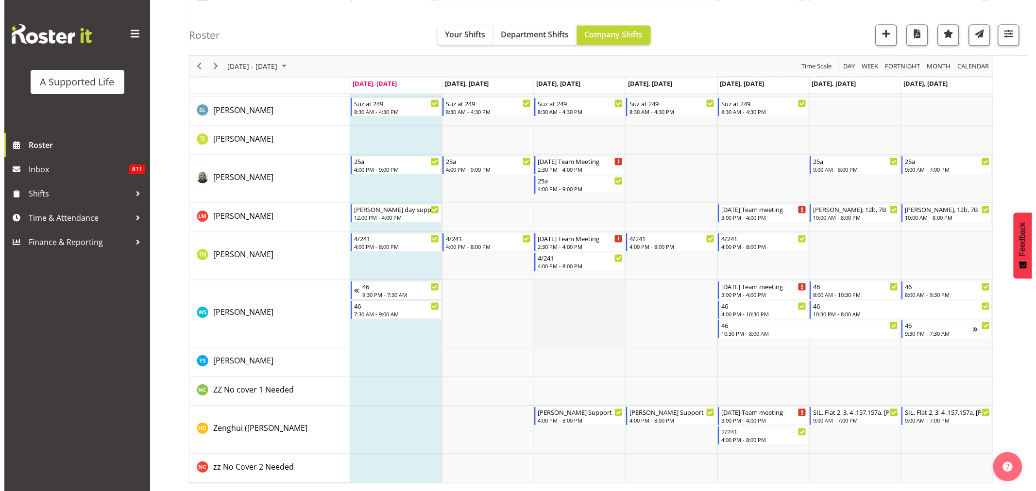
scroll to position [1074, 0]
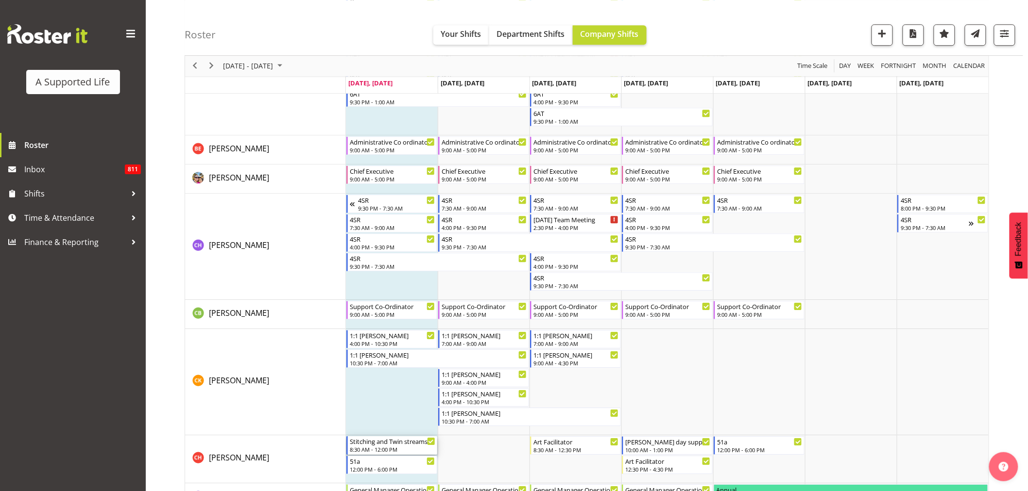
click at [370, 444] on div "Stitching and Twin streams" at bounding box center [392, 442] width 85 height 10
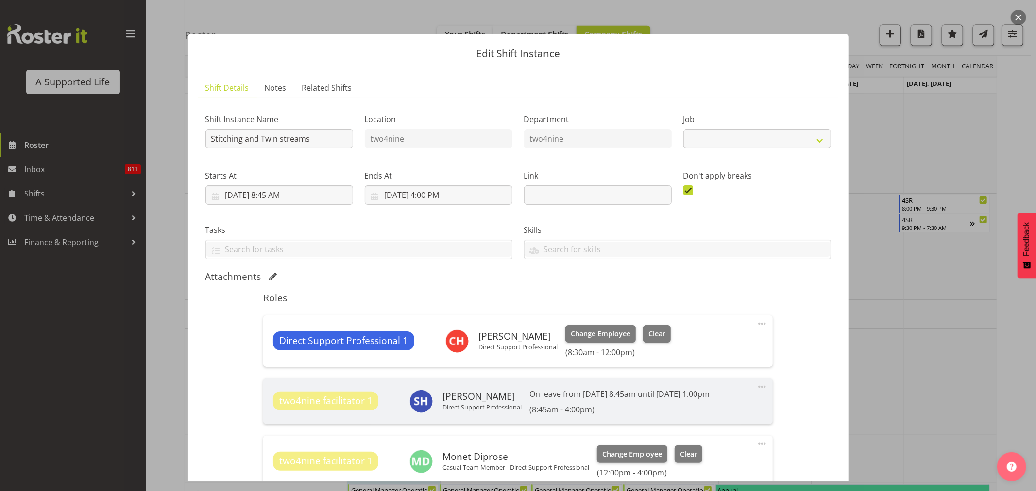
select select "4117"
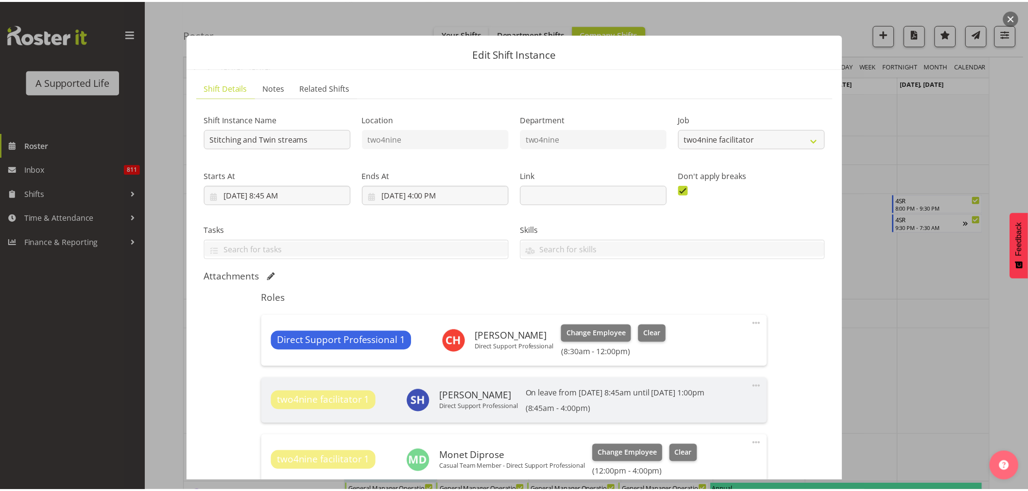
scroll to position [137, 0]
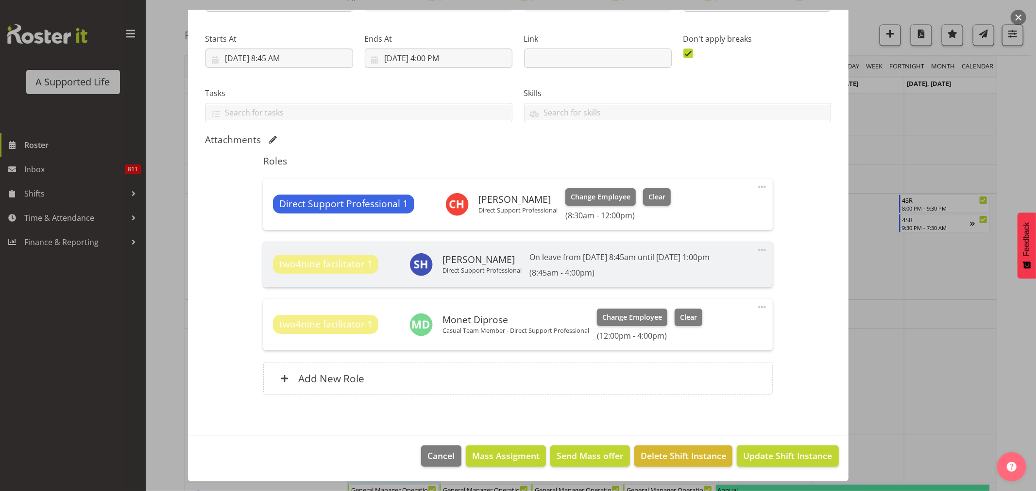
click at [1016, 15] on button "button" at bounding box center [1019, 18] width 16 height 16
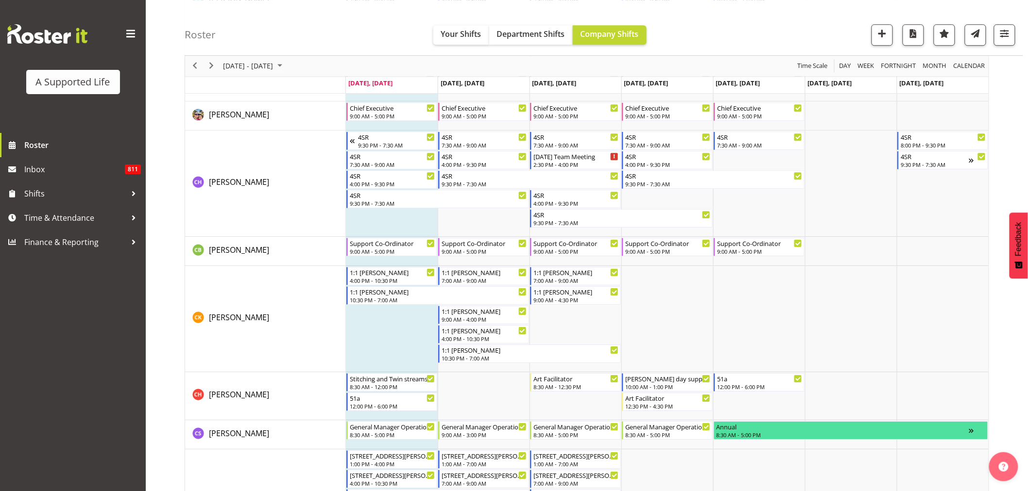
scroll to position [1182, 0]
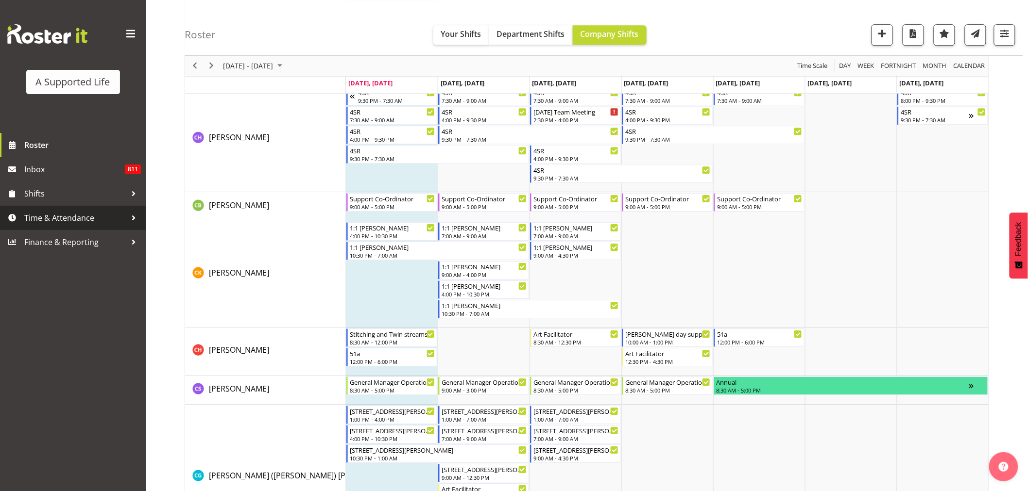
click at [60, 215] on span "Time & Attendance" at bounding box center [75, 218] width 102 height 15
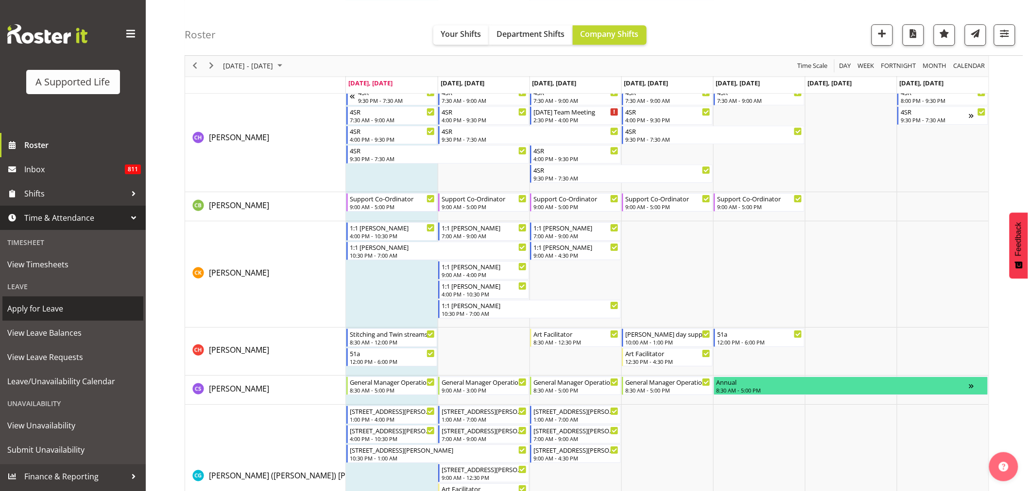
click at [74, 310] on span "Apply for Leave" at bounding box center [72, 309] width 131 height 15
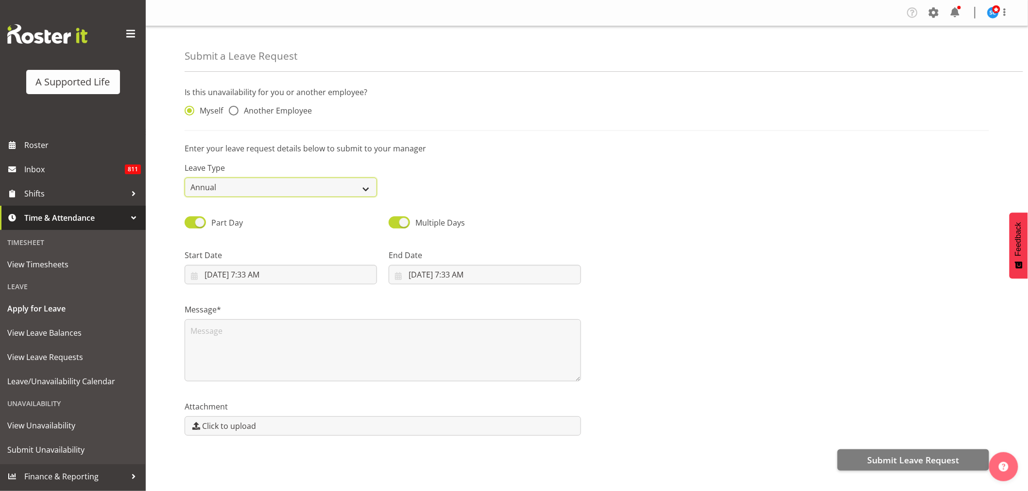
click at [366, 185] on select "Annual Sick Bereavement Domestic Violence Parental Jury Service Day In Lieu Oth…" at bounding box center [281, 187] width 192 height 19
select select "Sick"
click at [185, 178] on select "Annual Sick Bereavement Domestic Violence Parental Jury Service Day In Lieu Oth…" at bounding box center [281, 187] width 192 height 19
click at [263, 113] on span "Another Employee" at bounding box center [274, 111] width 73 height 10
click at [235, 113] on input "Another Employee" at bounding box center [232, 111] width 6 height 6
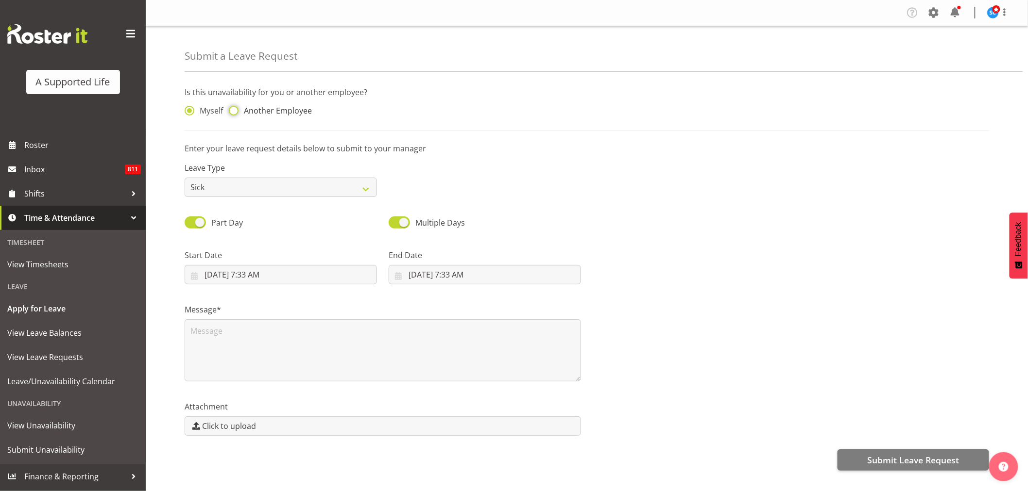
radio input "true"
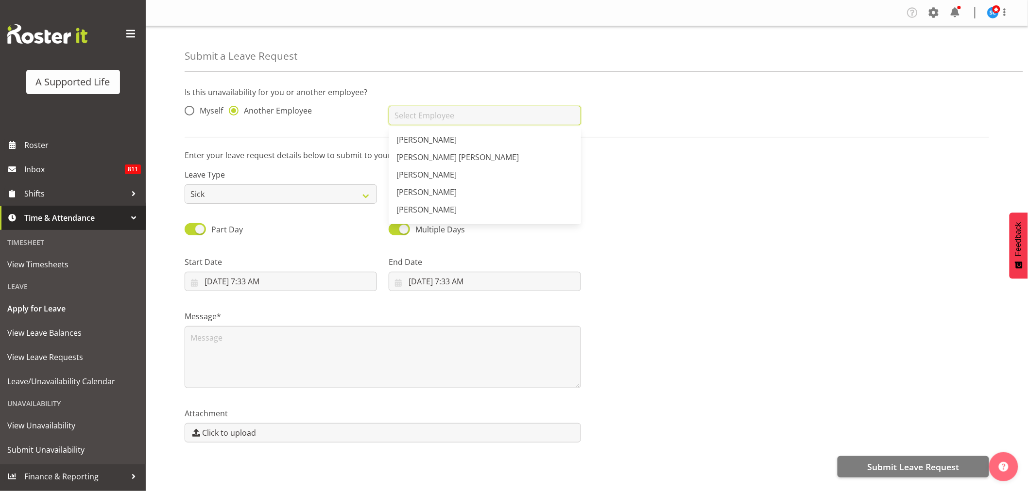
click at [421, 113] on input "text" at bounding box center [485, 115] width 192 height 19
click at [455, 158] on link "[PERSON_NAME]" at bounding box center [485, 157] width 192 height 17
type input "[PERSON_NAME]"
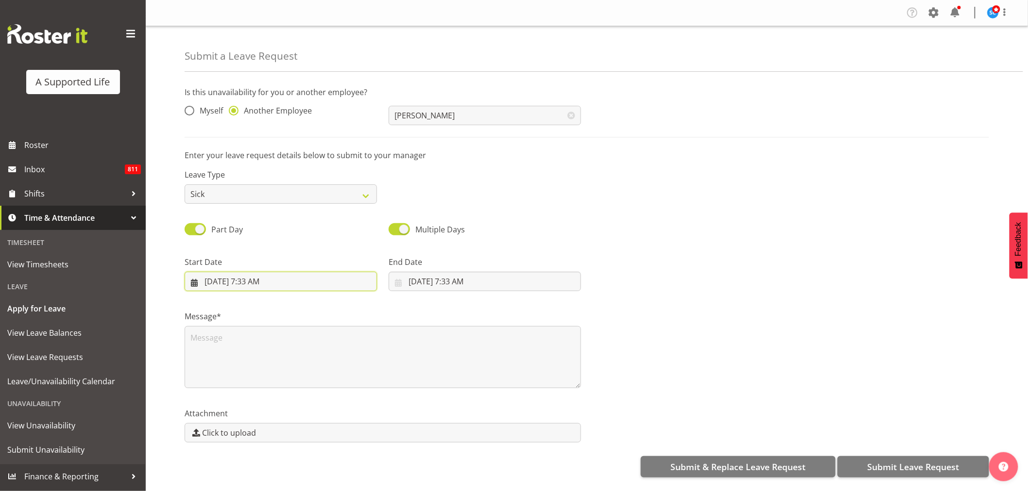
click at [371, 282] on input "8/11/2025, 7:33 AM" at bounding box center [281, 281] width 192 height 19
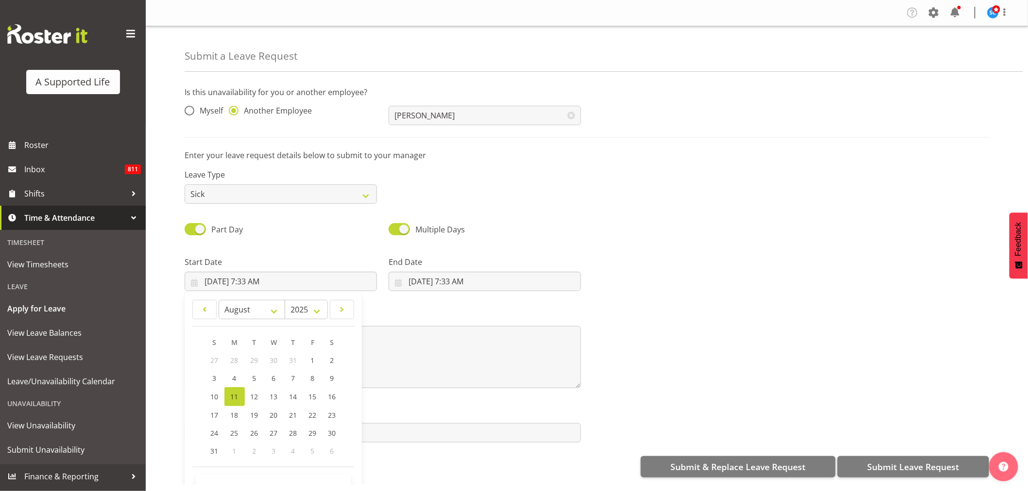
click at [232, 397] on span "11" at bounding box center [235, 396] width 8 height 9
type input "8/11/2025, 12:00 AM"
select select "0"
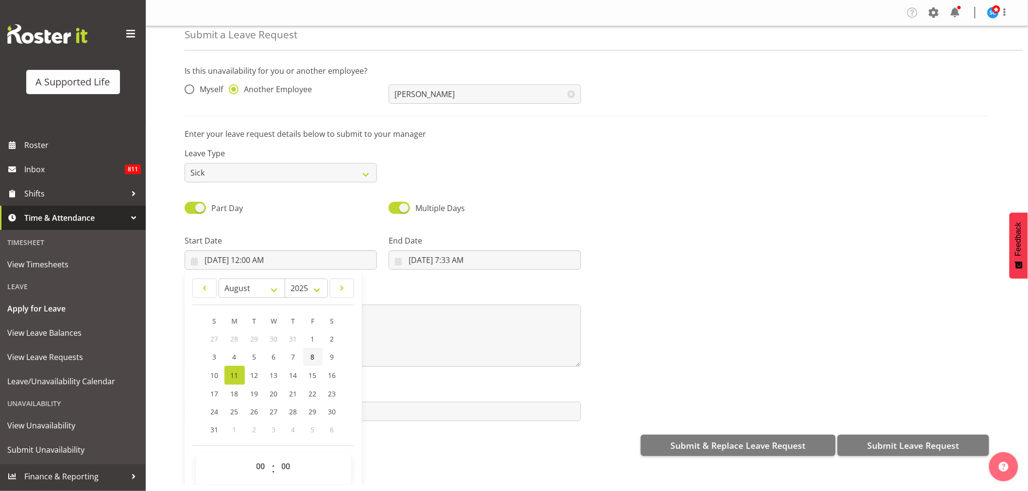
scroll to position [28, 0]
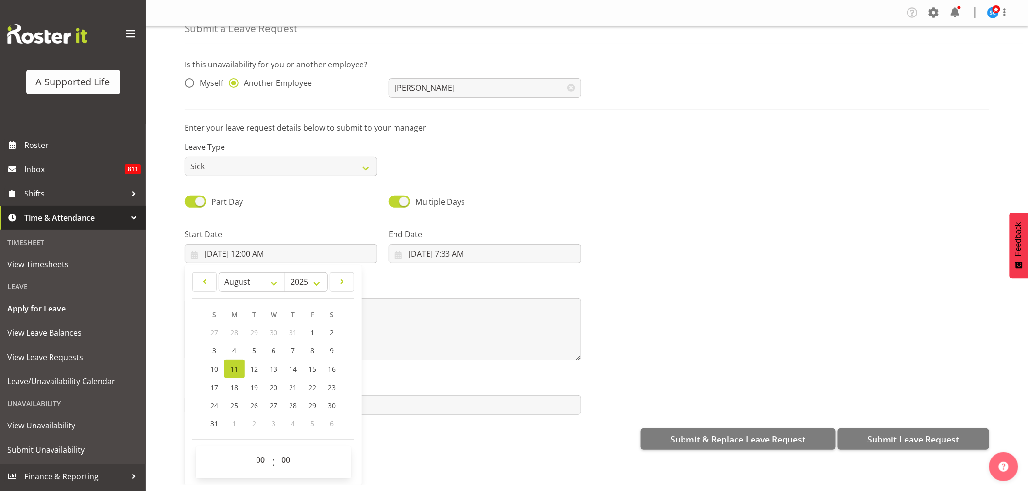
click at [453, 361] on div "Message*" at bounding box center [383, 318] width 408 height 97
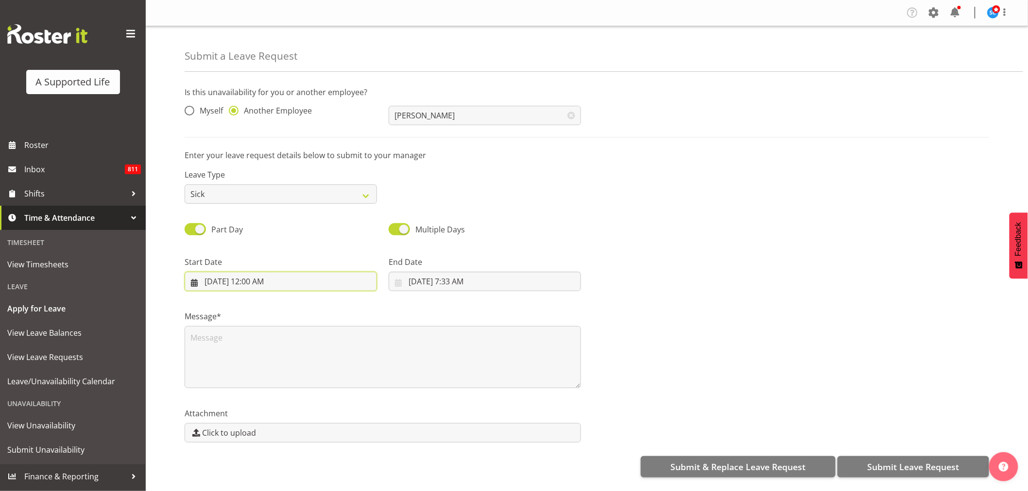
click at [300, 281] on input "8/11/2025, 12:00 AM" at bounding box center [281, 281] width 192 height 19
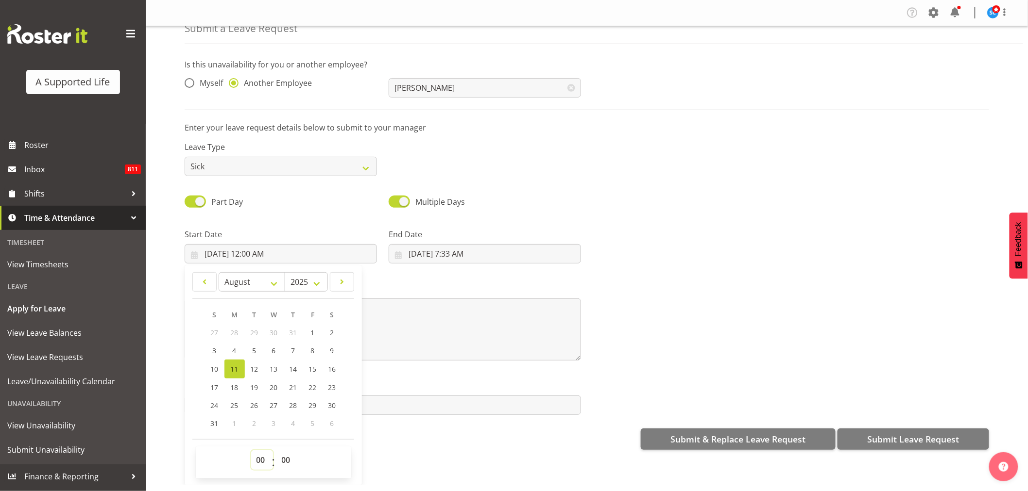
click at [255, 458] on select "00 01 02 03 04 05 06 07 08 09 10 11 12 13 14 15 16 17 18 19 20 21 22 23" at bounding box center [262, 460] width 22 height 19
select select "9"
click at [251, 451] on select "00 01 02 03 04 05 06 07 08 09 10 11 12 13 14 15 16 17 18 19 20 21 22 23" at bounding box center [262, 460] width 22 height 19
type input "8/11/2025, 9:00 AM"
click at [488, 253] on input "8/11/2025, 7:33 AM" at bounding box center [485, 253] width 192 height 19
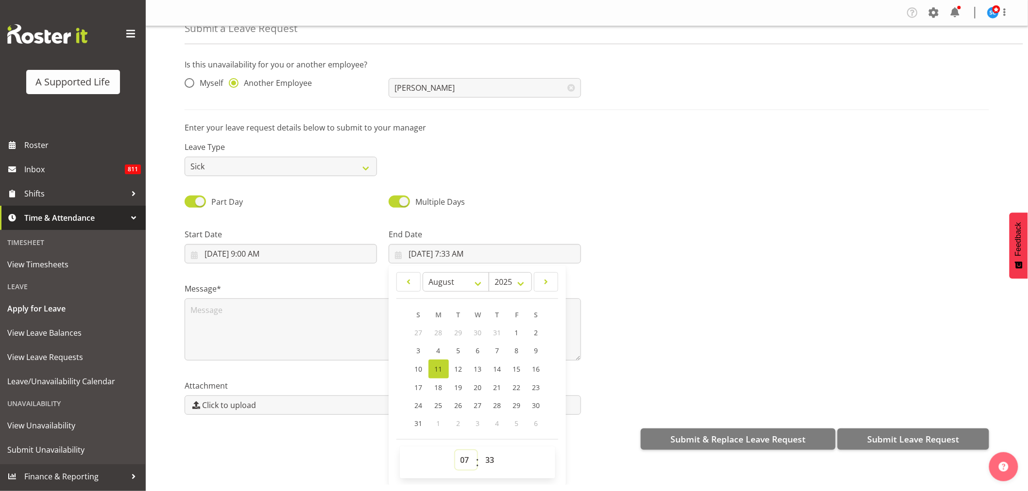
click at [467, 465] on select "00 01 02 03 04 05 06 07 08 09 10 11 12 13 14 15 16 17 18 19 20 21 22 23" at bounding box center [466, 460] width 22 height 19
select select "18"
click at [455, 451] on select "00 01 02 03 04 05 06 07 08 09 10 11 12 13 14 15 16 17 18 19 20 21 22 23" at bounding box center [466, 460] width 22 height 19
type input "8/11/2025, 6:33 PM"
click at [488, 462] on select "00 01 02 03 04 05 06 07 08 09 10 11 12 13 14 15 16 17 18 19 20 21 22 23 24 25 2…" at bounding box center [491, 460] width 22 height 19
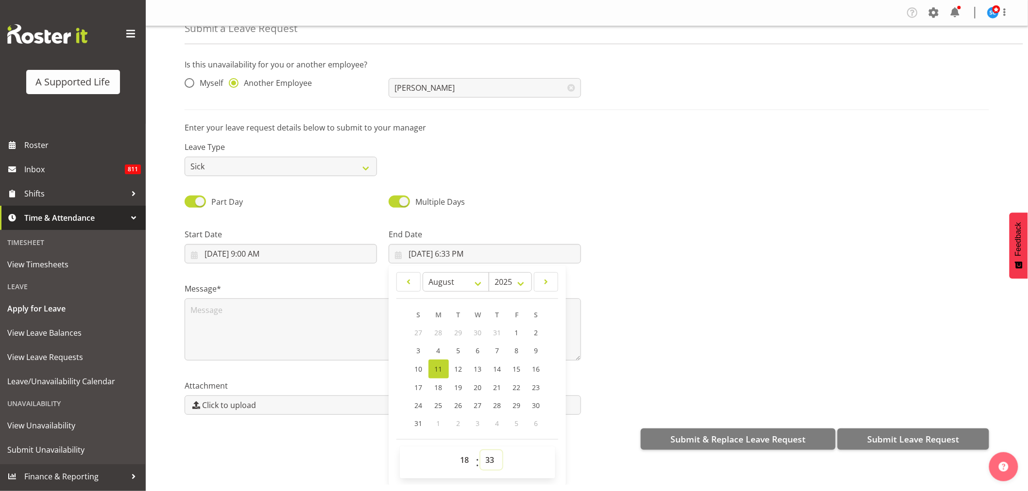
select select "0"
click at [480, 451] on select "00 01 02 03 04 05 06 07 08 09 10 11 12 13 14 15 16 17 18 19 20 21 22 23 24 25 2…" at bounding box center [491, 460] width 22 height 19
type input "8/11/2025, 6:00 PM"
click at [253, 254] on input "8/11/2025, 9:00 AM" at bounding box center [281, 253] width 192 height 19
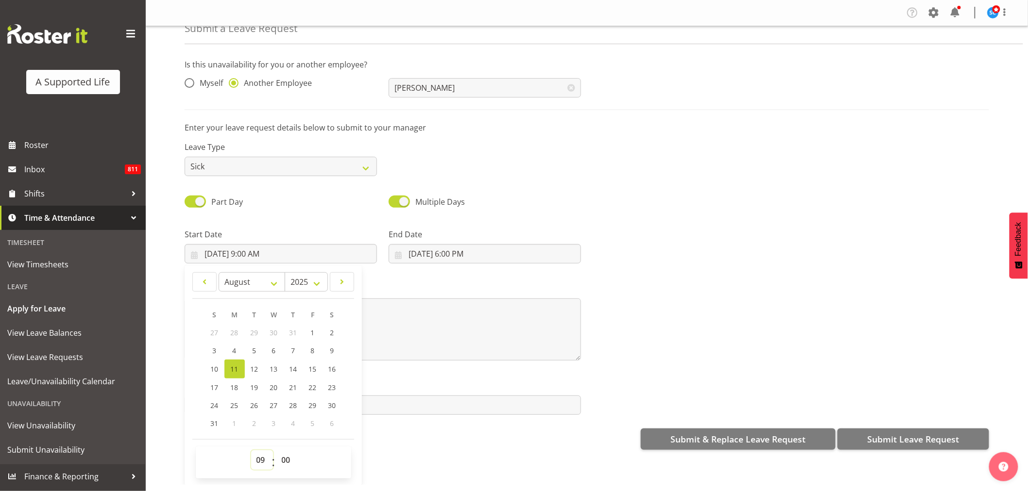
click at [261, 467] on select "00 01 02 03 04 05 06 07 08 09 10 11 12 13 14 15 16 17 18 19 20 21 22 23" at bounding box center [262, 460] width 22 height 19
select select "8"
click at [251, 451] on select "00 01 02 03 04 05 06 07 08 09 10 11 12 13 14 15 16 17 18 19 20 21 22 23" at bounding box center [262, 460] width 22 height 19
type input "8/11/2025, 8:00 AM"
click at [291, 460] on select "00 01 02 03 04 05 06 07 08 09 10 11 12 13 14 15 16 17 18 19 20 21 22 23 24 25 2…" at bounding box center [287, 460] width 22 height 19
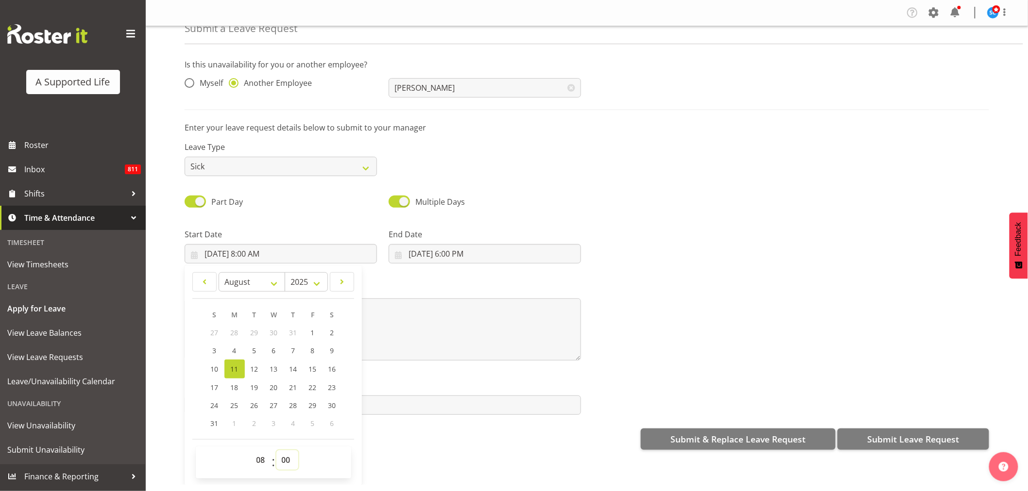
select select "30"
type input "8/11/2025, 8:30 AM"
click at [575, 145] on div "Leave Type Annual Sick Bereavement Domestic Violence Parental Jury Service Day …" at bounding box center [587, 155] width 816 height 54
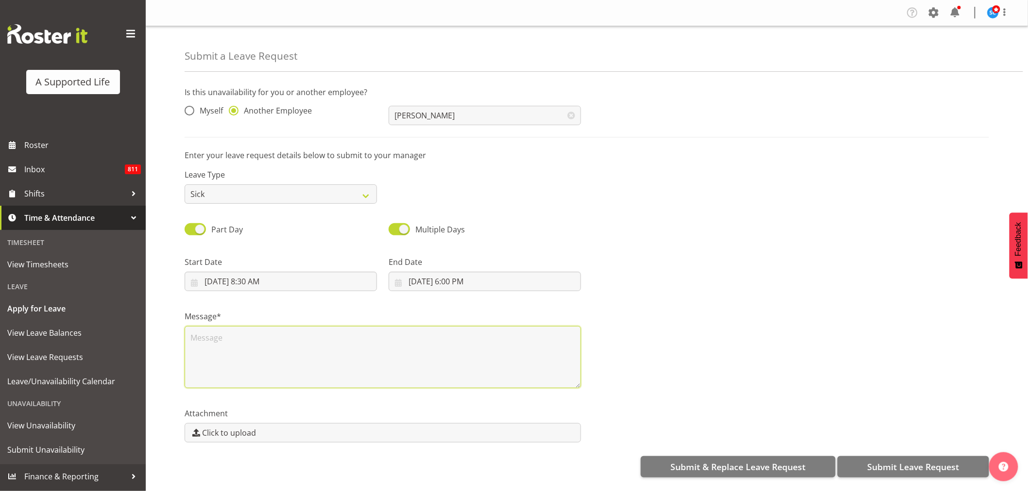
click at [362, 336] on textarea at bounding box center [383, 357] width 396 height 62
type textarea "Unwell"
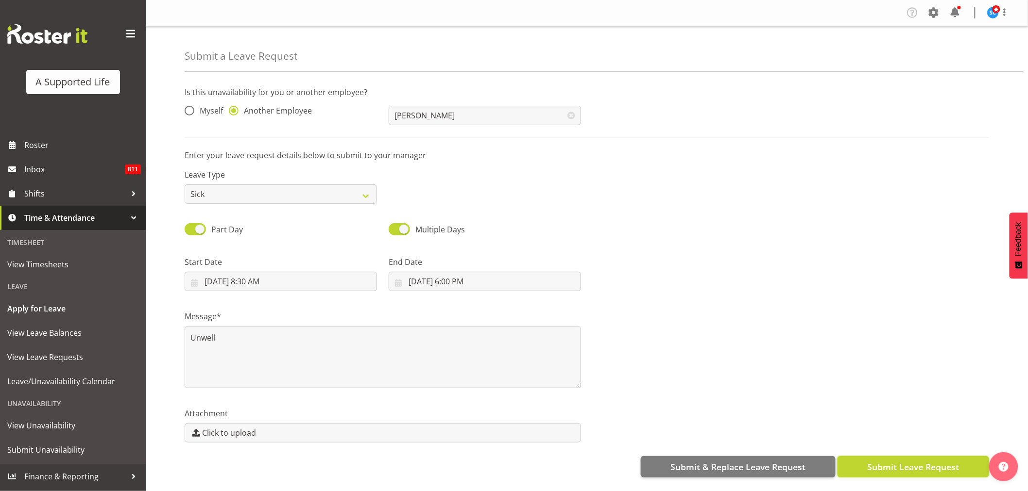
click at [866, 459] on button "Submit Leave Request" at bounding box center [913, 467] width 152 height 21
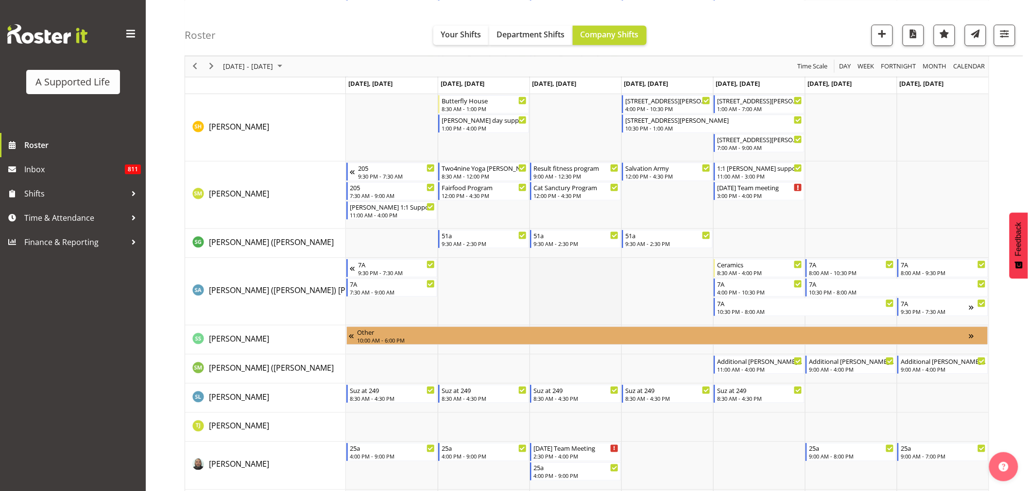
scroll to position [1074, 0]
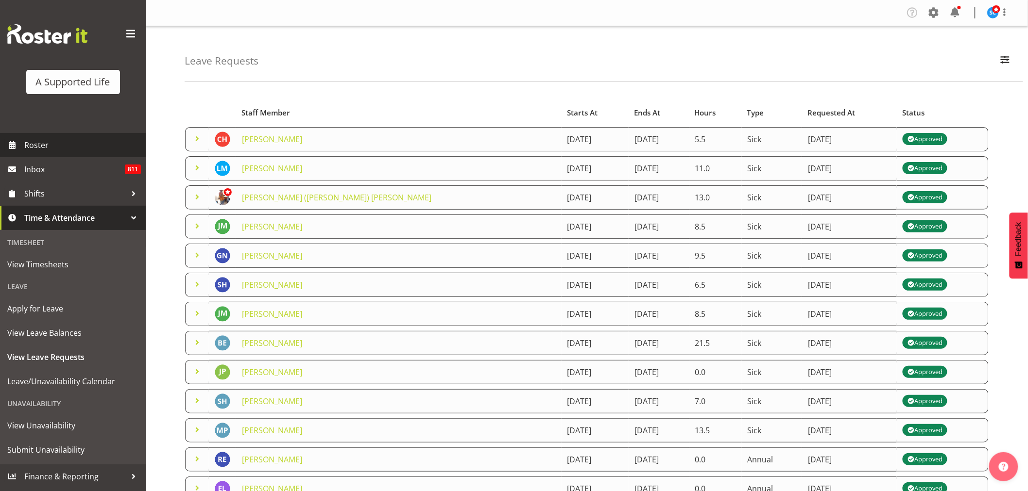
click at [48, 146] on span "Roster" at bounding box center [82, 145] width 117 height 15
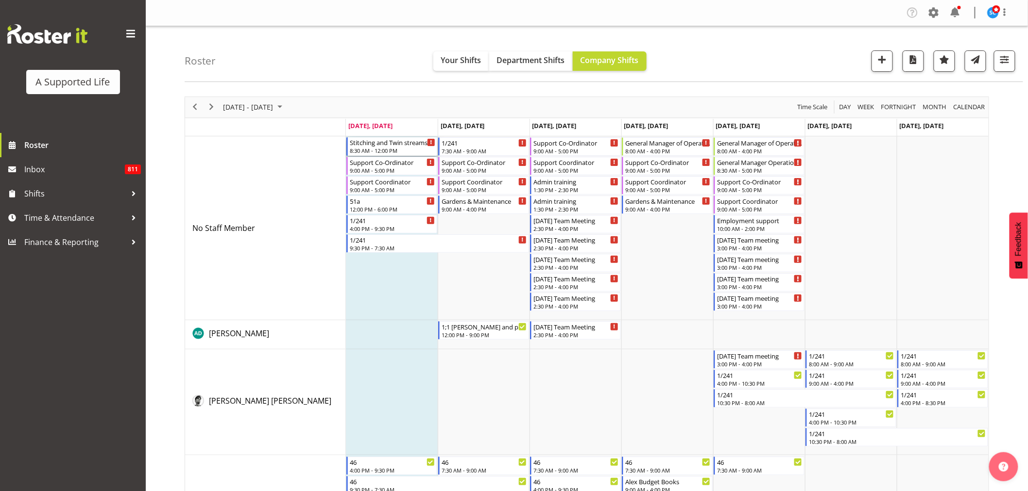
click at [389, 148] on div "8:30 AM - 12:00 PM" at bounding box center [392, 151] width 85 height 8
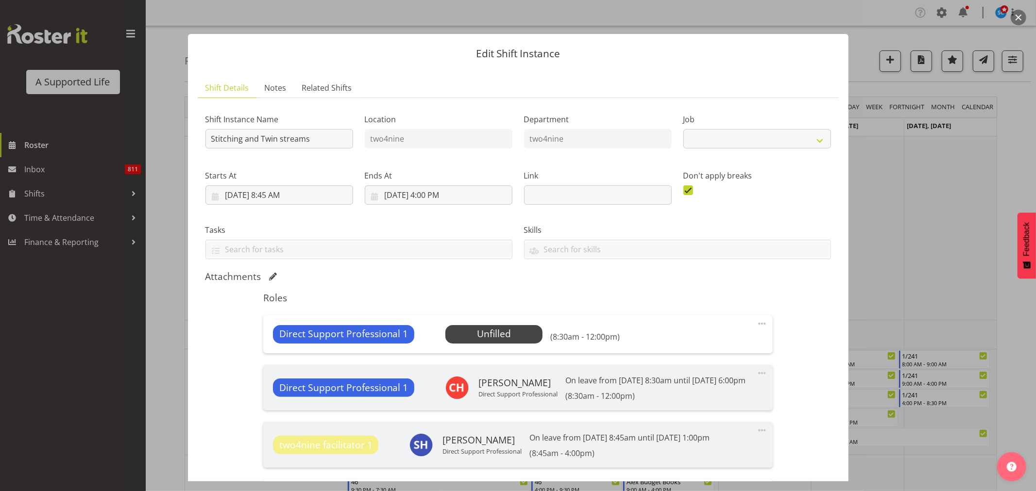
select select "4117"
click at [498, 334] on span "Select Employee" at bounding box center [494, 334] width 72 height 14
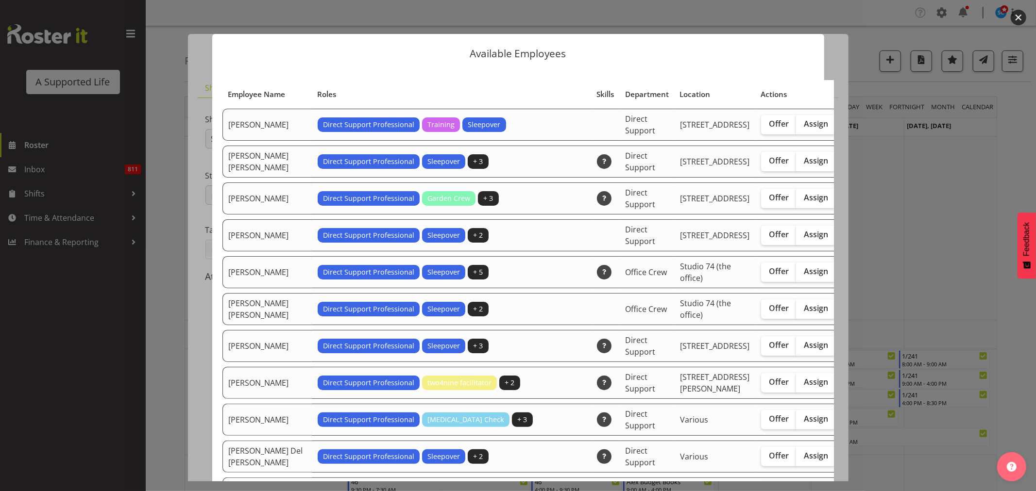
scroll to position [1031, 0]
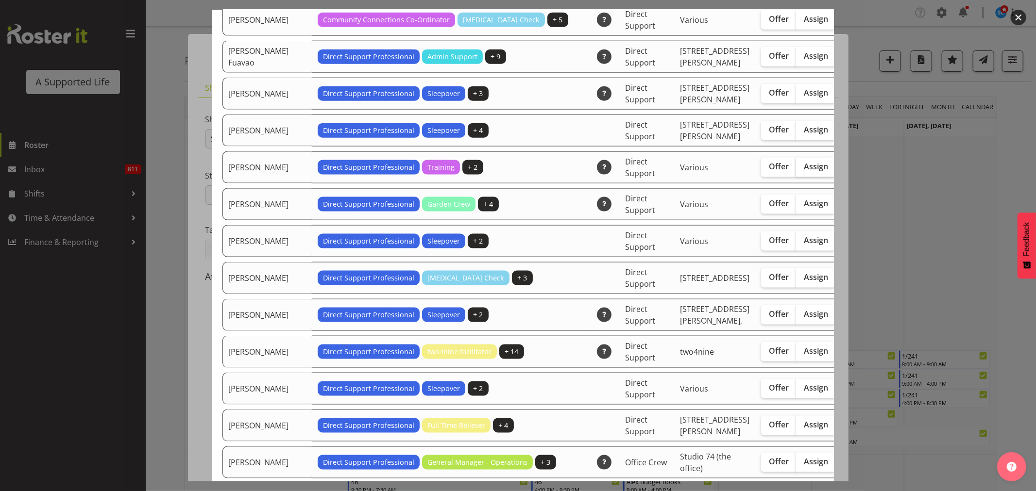
click at [804, 171] on span "Assign" at bounding box center [816, 167] width 24 height 10
click at [796, 170] on input "Assign" at bounding box center [799, 167] width 6 height 6
checkbox input "true"
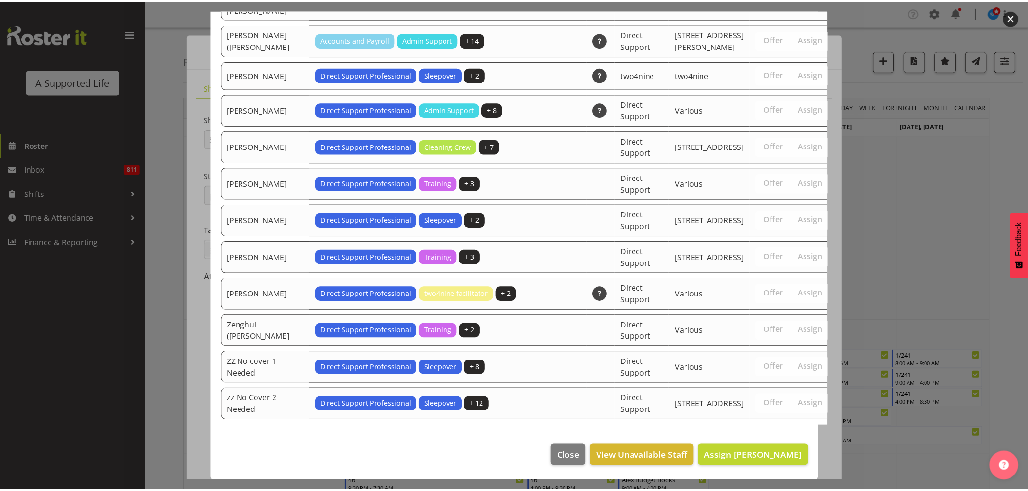
scroll to position [2925, 0]
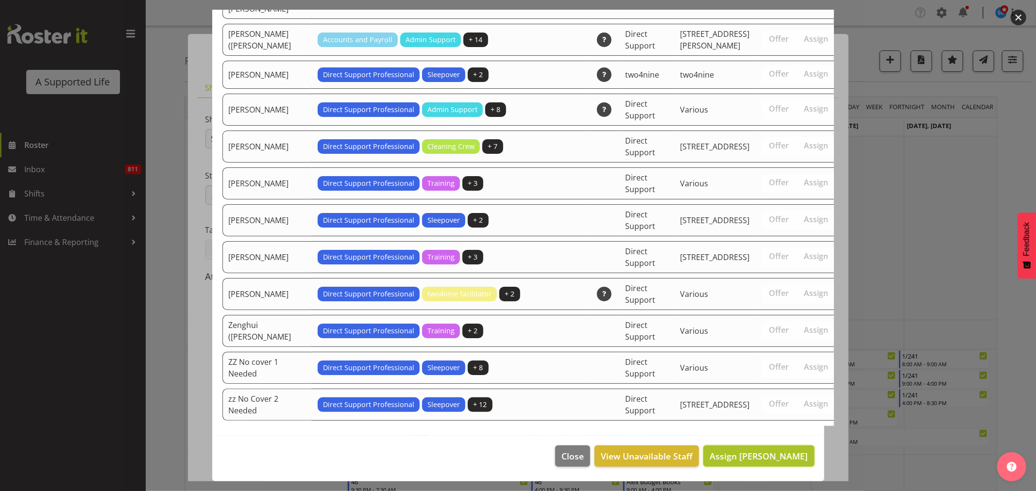
click at [737, 456] on span "Assign Godfrey Ngwerume" at bounding box center [759, 457] width 98 height 12
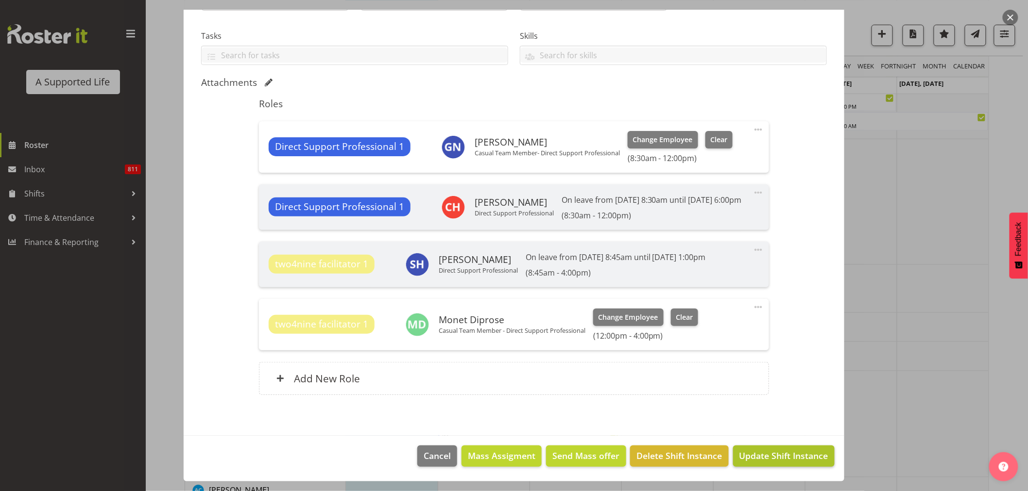
scroll to position [377, 0]
click at [767, 452] on span "Update Shift Instance" at bounding box center [783, 456] width 89 height 13
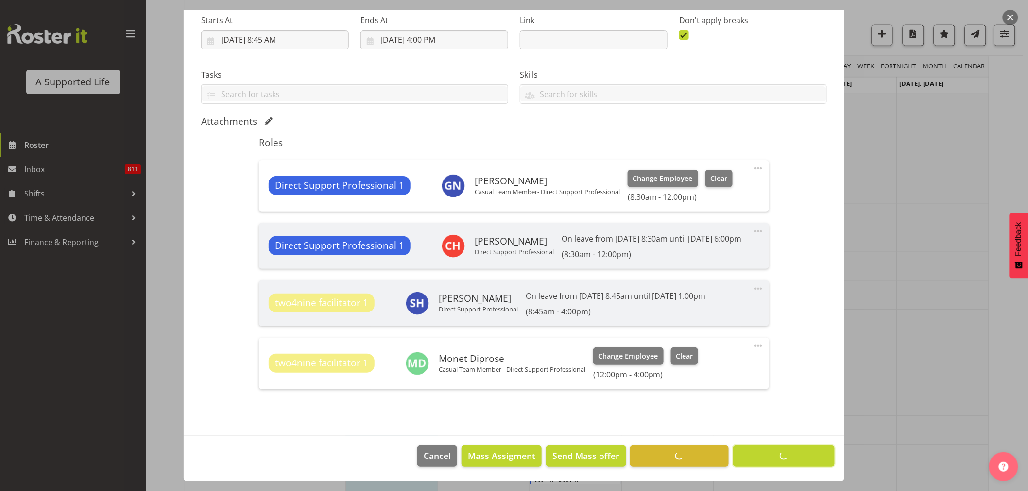
scroll to position [167, 0]
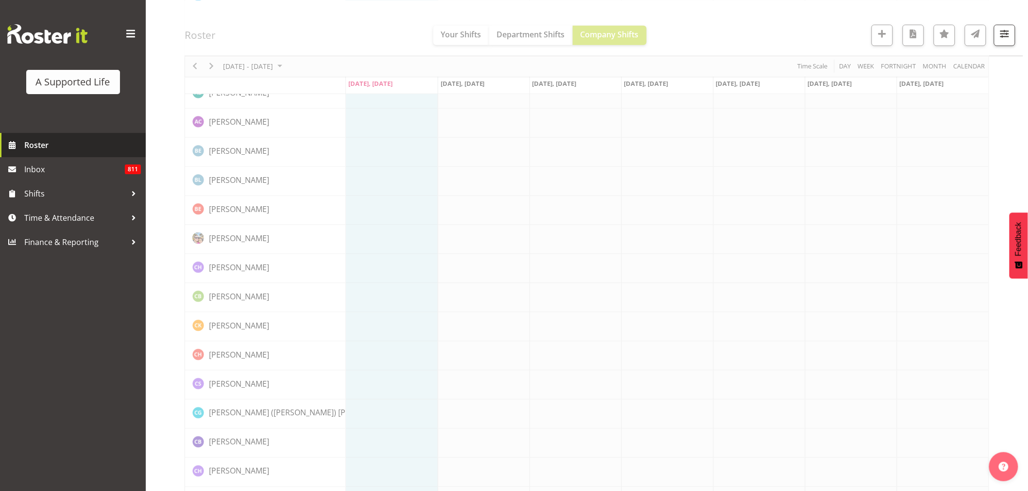
click at [45, 138] on span "Roster" at bounding box center [82, 145] width 117 height 15
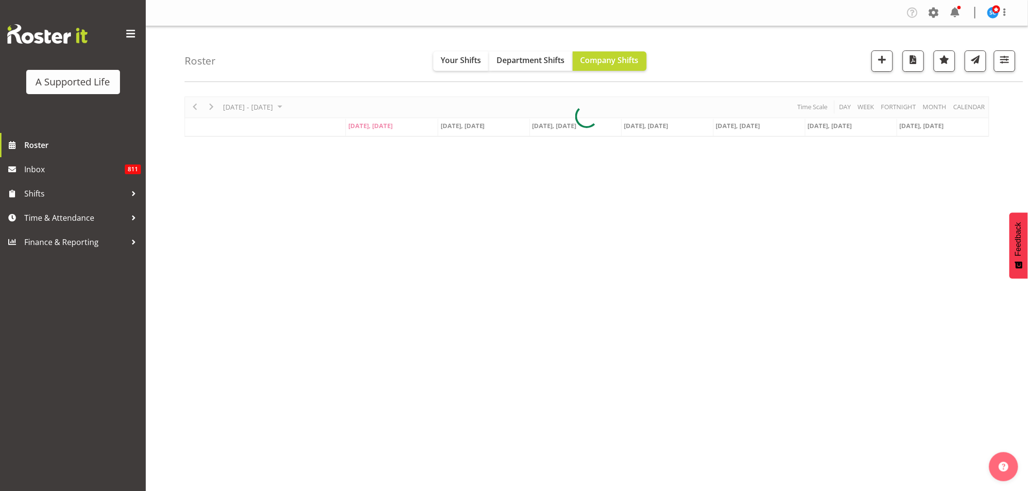
click at [473, 365] on div "August 11 - 17, 2025 Today Day Week Fortnight Month calendar Month Agenda Time …" at bounding box center [606, 283] width 843 height 389
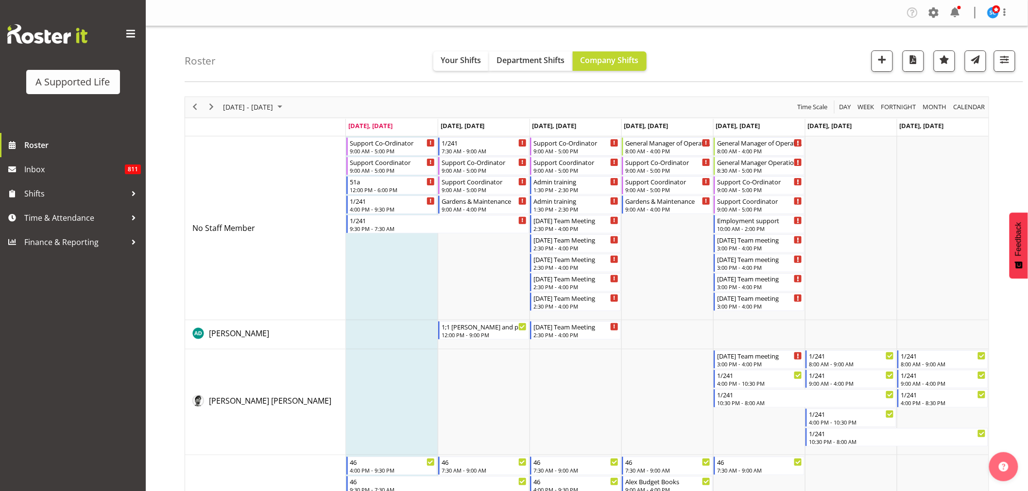
click at [368, 240] on td "Timeline Week of August 11, 2025" at bounding box center [392, 228] width 92 height 184
click at [881, 59] on span "button" at bounding box center [882, 59] width 13 height 13
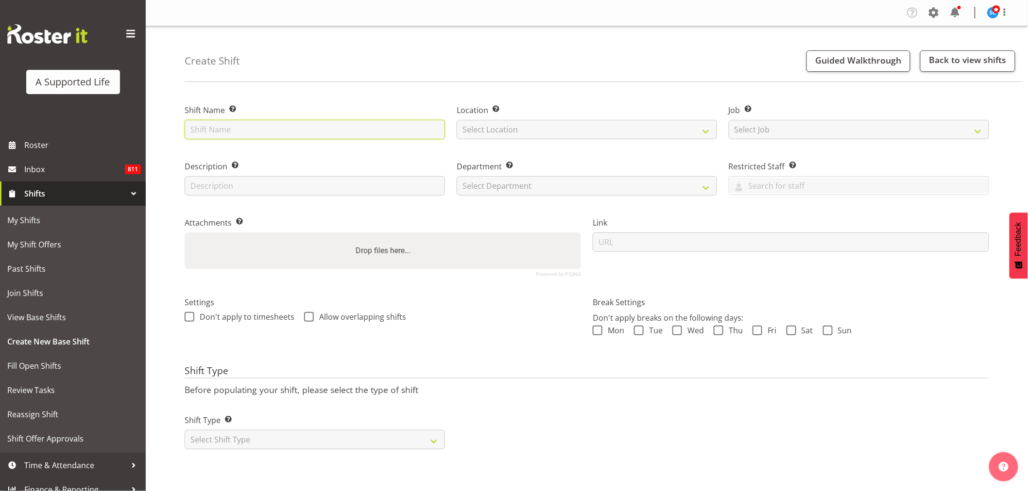
click at [251, 125] on input "text" at bounding box center [315, 129] width 260 height 19
type input "Supporting [PERSON_NAME] @ 46"
click at [523, 136] on select "Select Location [STREET_ADDRESS][GEOGRAPHIC_DATA][PERSON_NAME][PERSON_NAME] [GE…" at bounding box center [587, 129] width 260 height 19
select select "914"
click at [457, 120] on select "Select Location [STREET_ADDRESS][GEOGRAPHIC_DATA][PERSON_NAME][PERSON_NAME] [GE…" at bounding box center [587, 129] width 260 height 19
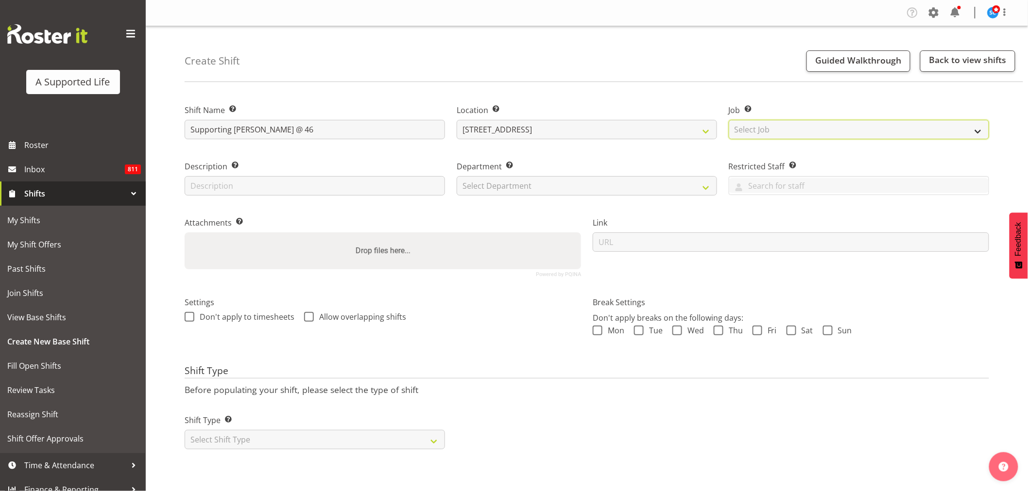
click at [753, 125] on select "Select Job Create new job Accounts and Payroll Admin Support Aspirations and Su…" at bounding box center [858, 129] width 260 height 19
select select "4112"
click at [728, 120] on select "Select Job Create new job Accounts and Payroll Admin Support Aspirations and Su…" at bounding box center [858, 129] width 260 height 19
click at [249, 182] on input "text" at bounding box center [315, 185] width 260 height 19
type input "Support"
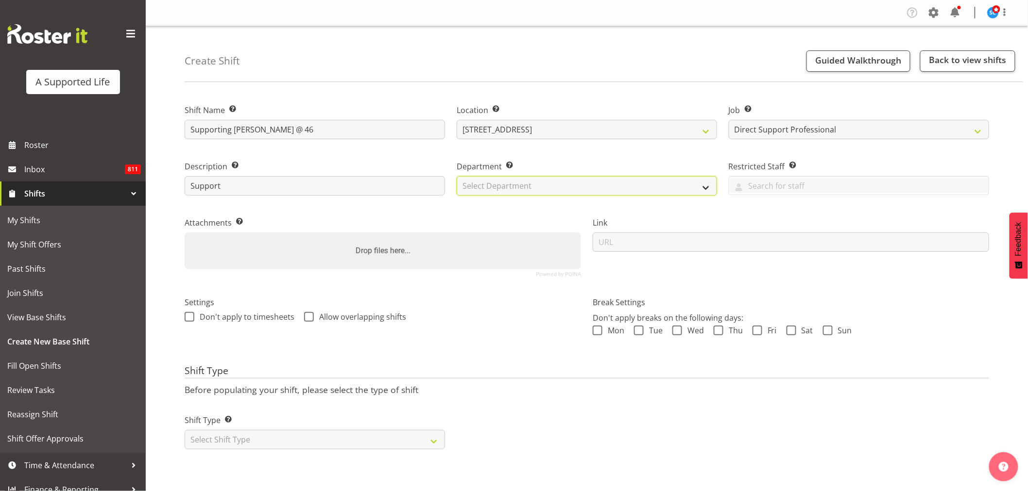
click at [554, 180] on select "Select Department Direct Support Office Crew Other two4nine" at bounding box center [587, 185] width 260 height 19
select select "564"
click at [457, 176] on select "Select Department Direct Support Office Crew Other two4nine" at bounding box center [587, 185] width 260 height 19
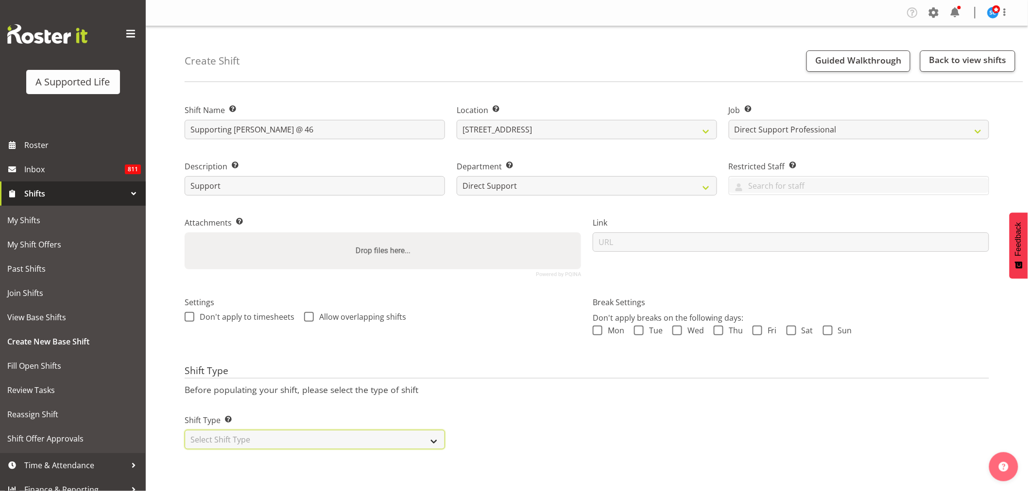
click at [341, 440] on select "Select Shift Type One Off Shift Recurring Shift Rotating Shift" at bounding box center [315, 439] width 260 height 19
select select "one_off"
click at [185, 430] on select "Select Shift Type One Off Shift Recurring Shift Rotating Shift" at bounding box center [315, 439] width 260 height 19
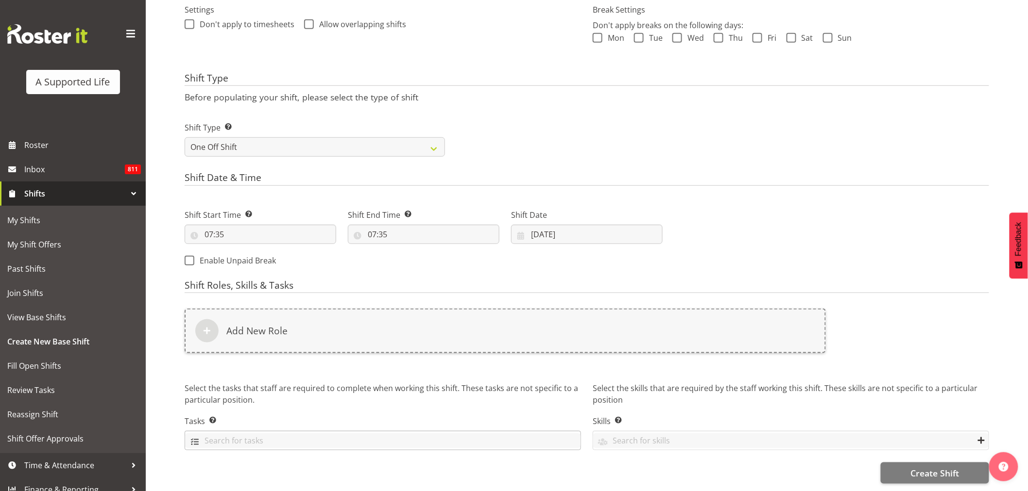
click at [249, 434] on input "text" at bounding box center [382, 441] width 395 height 15
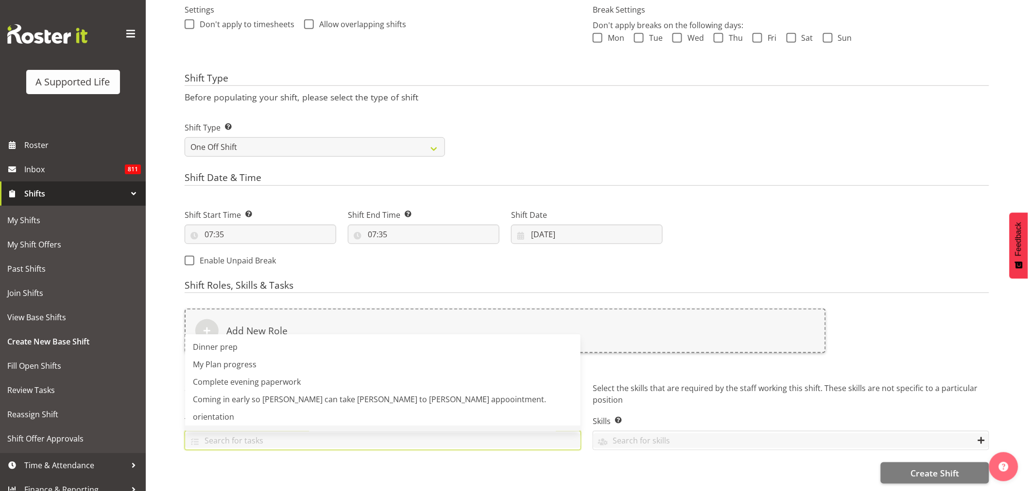
click at [550, 280] on h4 "Shift Roles, Skills & Tasks" at bounding box center [587, 287] width 804 height 14
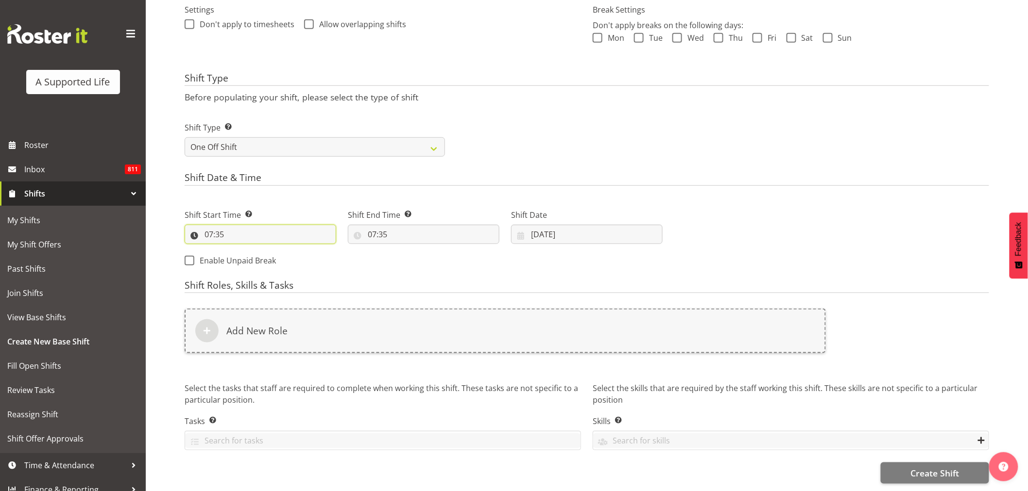
click at [280, 225] on input "07:35" at bounding box center [261, 234] width 152 height 19
click at [250, 253] on select "00 01 02 03 04 05 06 07 08 09 10 11 12 13 14 15 16 17 18 19 20 21 22 23" at bounding box center [251, 259] width 22 height 19
select select "9"
click at [240, 250] on select "00 01 02 03 04 05 06 07 08 09 10 11 12 13 14 15 16 17 18 19 20 21 22 23" at bounding box center [251, 259] width 22 height 19
type input "09:35"
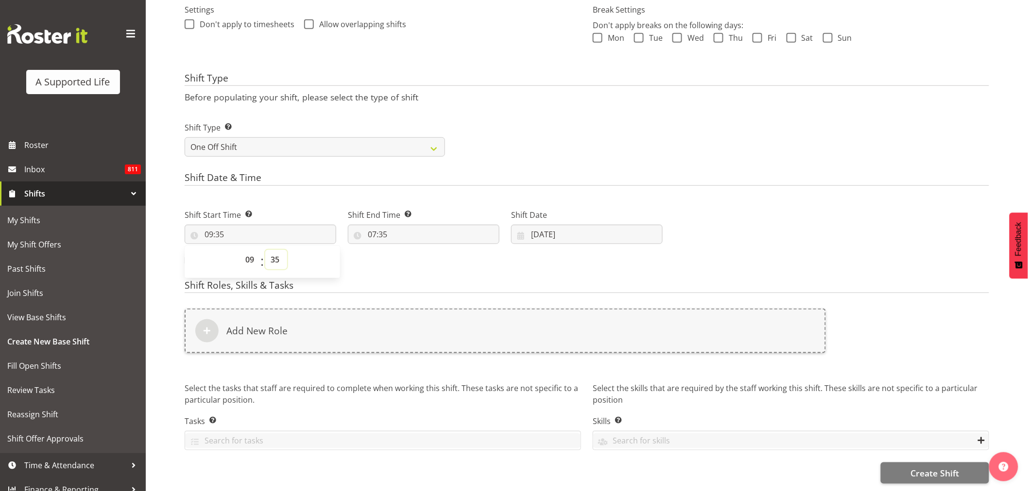
click at [277, 256] on select "00 01 02 03 04 05 06 07 08 09 10 11 12 13 14 15 16 17 18 19 20 21 22 23 24 25 2…" at bounding box center [276, 259] width 22 height 19
select select "0"
click at [265, 250] on select "00 01 02 03 04 05 06 07 08 09 10 11 12 13 14 15 16 17 18 19 20 21 22 23 24 25 2…" at bounding box center [276, 259] width 22 height 19
type input "09:00"
click at [417, 257] on div "Shift Start Time Set the time of the day you wish this shift to start 09:00 00 …" at bounding box center [424, 235] width 490 height 79
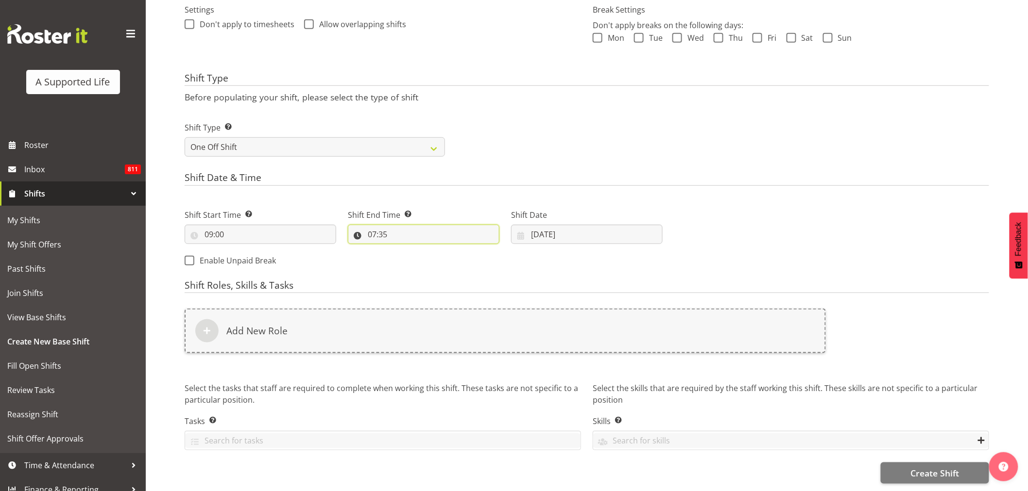
click at [381, 226] on input "07:35" at bounding box center [424, 234] width 152 height 19
click at [407, 257] on select "00 01 02 03 04 05 06 07 08 09 10 11 12 13 14 15 16 17 18 19 20 21 22 23" at bounding box center [414, 259] width 22 height 19
select select "16"
click at [403, 250] on select "00 01 02 03 04 05 06 07 08 09 10 11 12 13 14 15 16 17 18 19 20 21 22 23" at bounding box center [414, 259] width 22 height 19
type input "16:35"
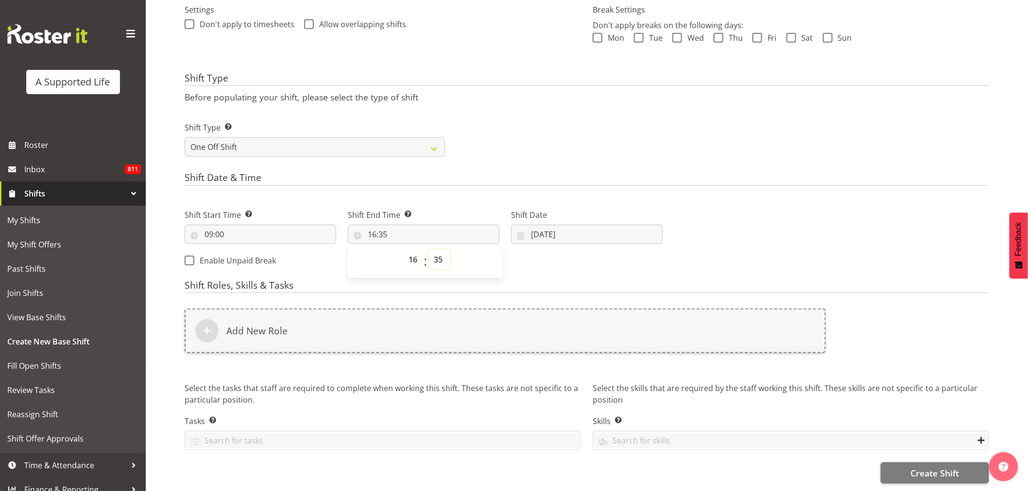
click at [432, 253] on select "00 01 02 03 04 05 06 07 08 09 10 11 12 13 14 15 16 17 18 19 20 21 22 23 24 25 2…" at bounding box center [439, 259] width 22 height 19
select select "0"
click at [428, 250] on select "00 01 02 03 04 05 06 07 08 09 10 11 12 13 14 15 16 17 18 19 20 21 22 23 24 25 2…" at bounding box center [439, 259] width 22 height 19
type input "16:00"
click at [817, 243] on div "Next Shifts" at bounding box center [831, 235] width 326 height 79
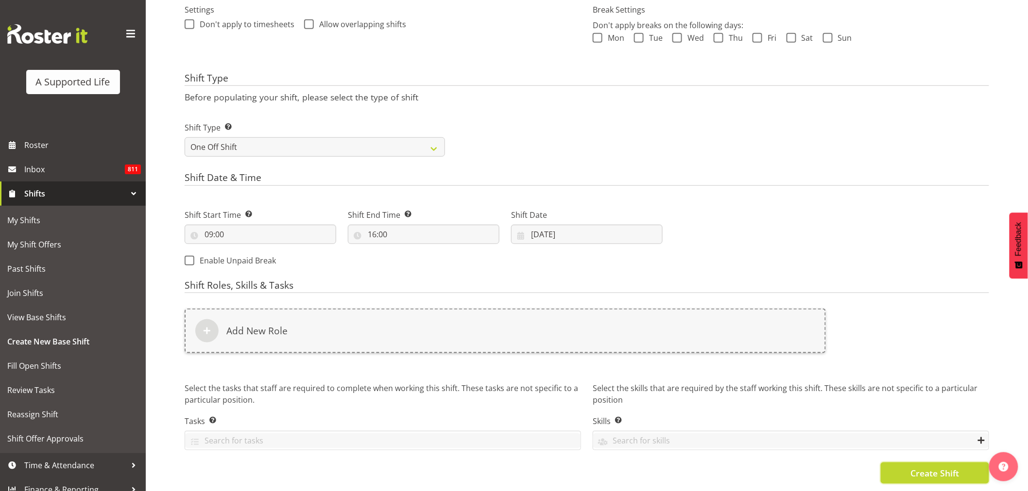
click at [925, 467] on span "Create Shift" at bounding box center [934, 473] width 49 height 13
click at [897, 465] on button "Create Shift" at bounding box center [934, 473] width 108 height 21
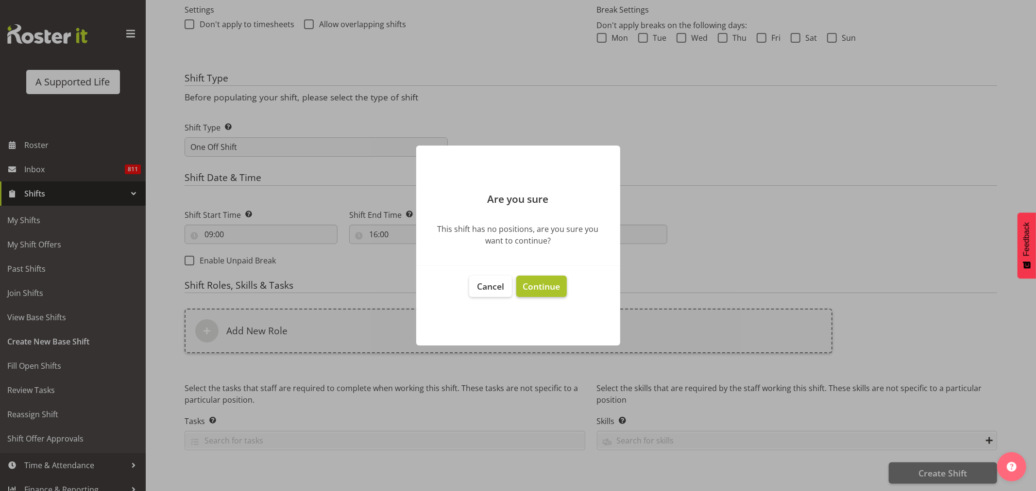
click at [531, 289] on span "Continue" at bounding box center [541, 287] width 37 height 12
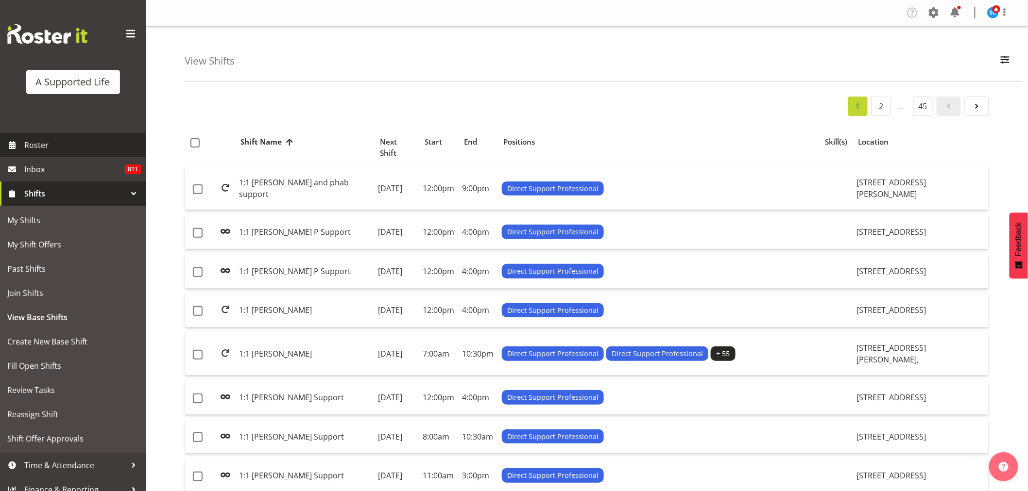
click at [46, 141] on span "Roster" at bounding box center [82, 145] width 117 height 15
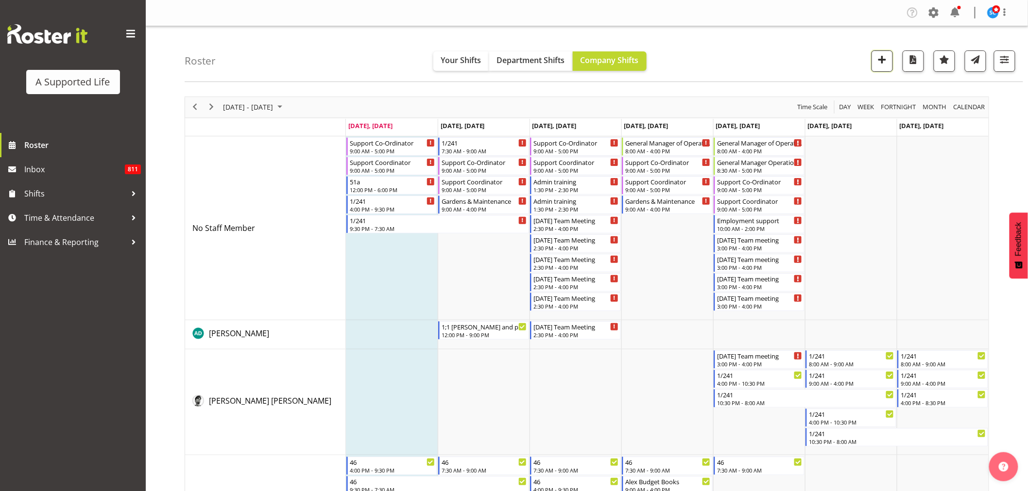
click at [879, 64] on span "button" at bounding box center [882, 59] width 13 height 13
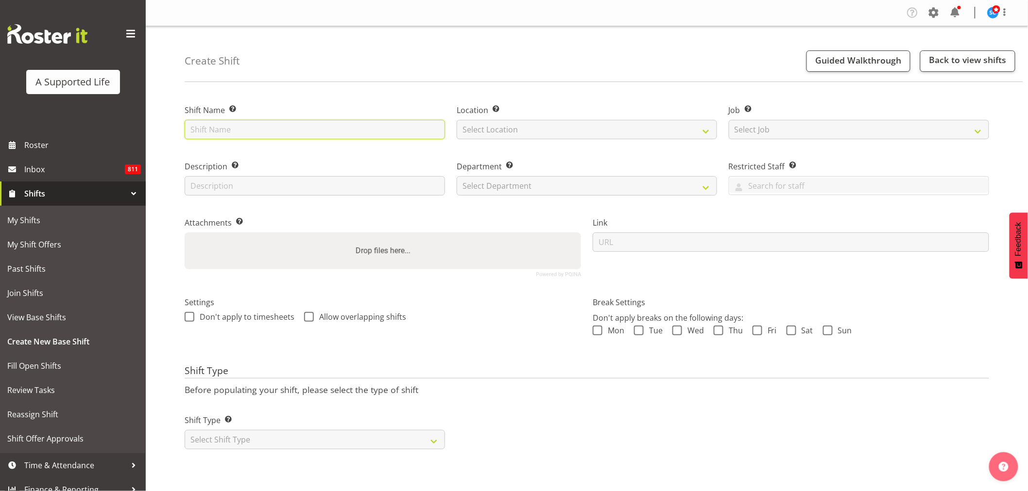
click at [324, 130] on input "text" at bounding box center [315, 129] width 260 height 19
type input "Supporting [PERSON_NAME] @ 46"
click at [499, 128] on select "Select Location 1.241 Edmonton Road 1/23 Taitua Drive 102 Lincoln Road 12b Cole…" at bounding box center [587, 129] width 260 height 19
select select "914"
click at [457, 120] on select "Select Location 1.241 Edmonton Road 1/23 Taitua Drive 102 Lincoln Road 12b Cole…" at bounding box center [587, 129] width 260 height 19
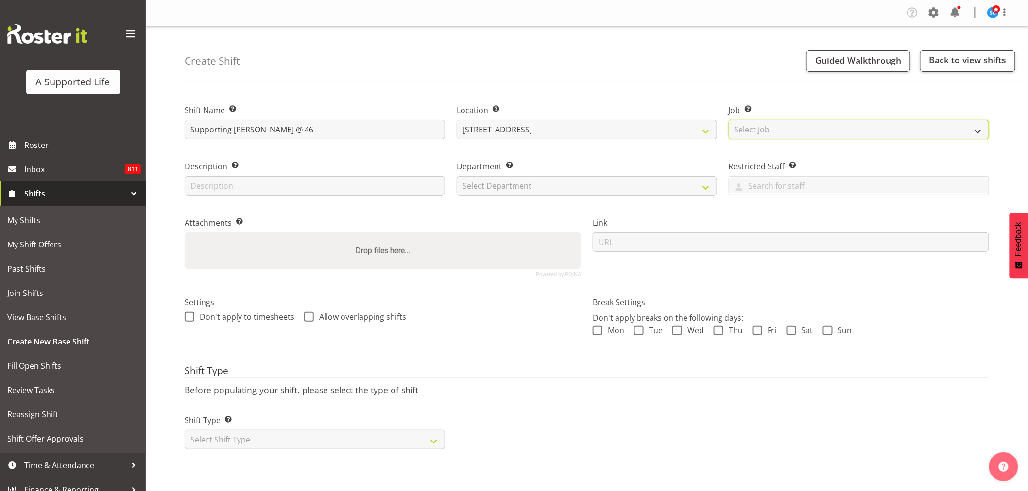
click at [747, 135] on select "Select Job Create new job Accounts and Payroll Admin Support Aspirations and Su…" at bounding box center [858, 129] width 260 height 19
select select "4112"
click at [728, 120] on select "Select Job Create new job Accounts and Payroll Admin Support Aspirations and Su…" at bounding box center [858, 129] width 260 height 19
click at [333, 190] on input "text" at bounding box center [315, 185] width 260 height 19
type input "Support"
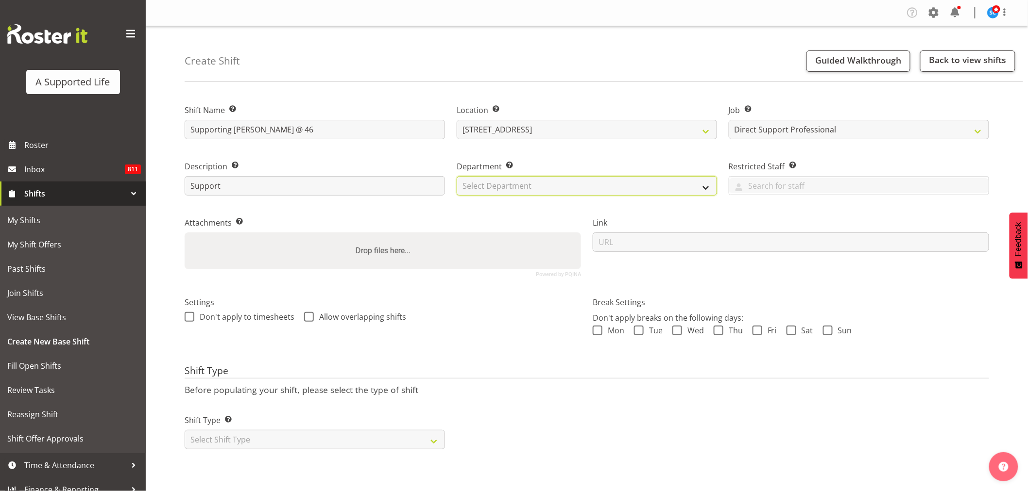
click at [541, 186] on select "Select Department Direct Support Office Crew Other two4nine" at bounding box center [587, 185] width 260 height 19
select select "564"
click at [457, 176] on select "Select Department Direct Support Office Crew Other two4nine" at bounding box center [587, 185] width 260 height 19
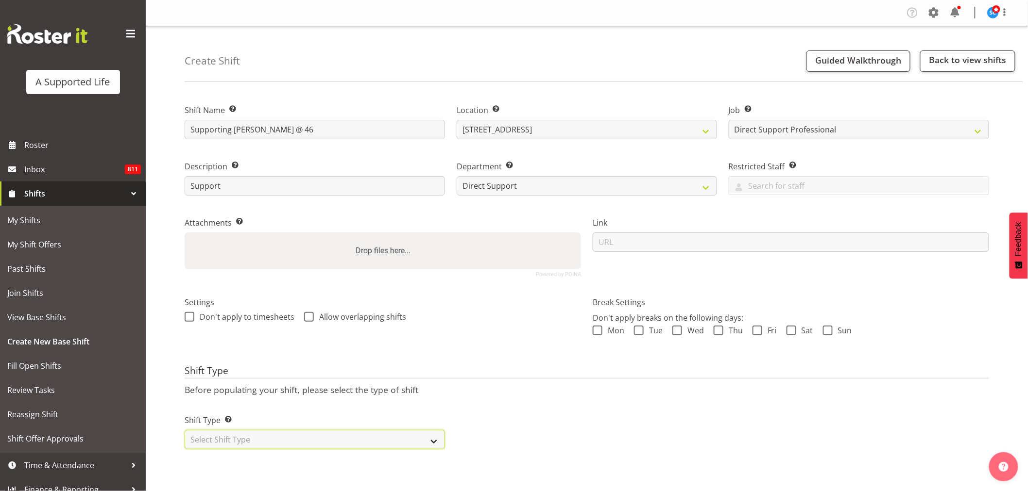
click at [324, 444] on select "Select Shift Type One Off Shift Recurring Shift Rotating Shift" at bounding box center [315, 439] width 260 height 19
select select "one_off"
click at [185, 430] on select "Select Shift Type One Off Shift Recurring Shift Rotating Shift" at bounding box center [315, 439] width 260 height 19
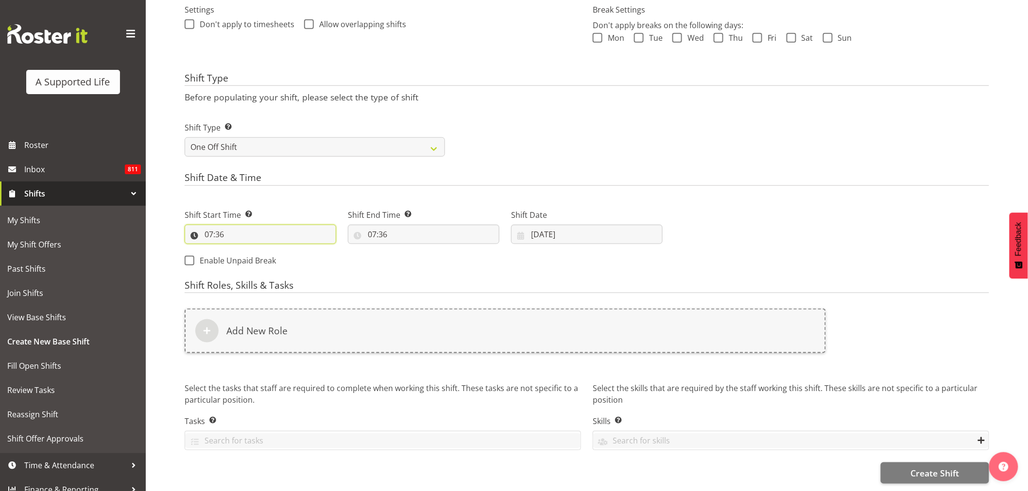
click at [255, 226] on input "07:36" at bounding box center [261, 234] width 152 height 19
click at [243, 254] on select "00 01 02 03 04 05 06 07 08 09 10 11 12 13 14 15 16 17 18 19 20 21 22 23" at bounding box center [251, 259] width 22 height 19
select select "9"
click at [240, 250] on select "00 01 02 03 04 05 06 07 08 09 10 11 12 13 14 15 16 17 18 19 20 21 22 23" at bounding box center [251, 259] width 22 height 19
type input "09:36"
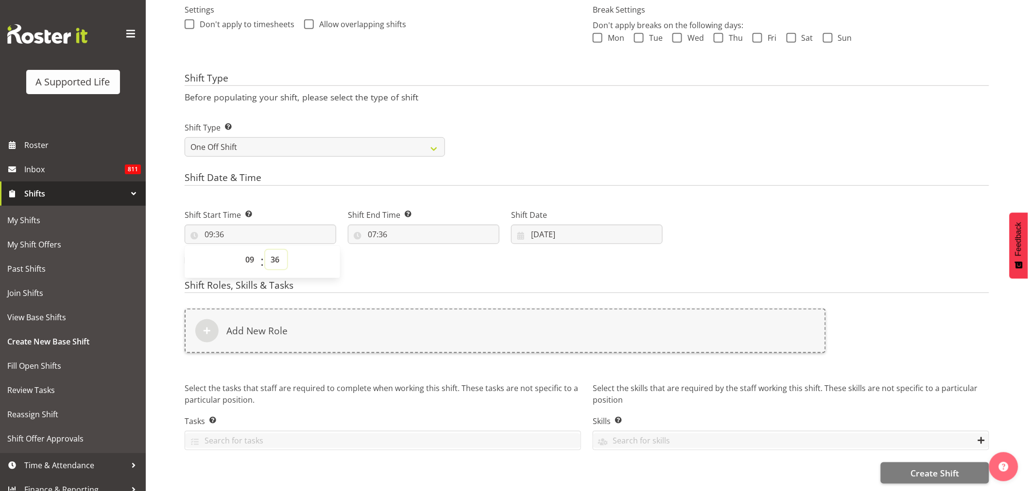
click at [274, 250] on select "00 01 02 03 04 05 06 07 08 09 10 11 12 13 14 15 16 17 18 19 20 21 22 23 24 25 2…" at bounding box center [276, 259] width 22 height 19
select select "0"
click at [265, 250] on select "00 01 02 03 04 05 06 07 08 09 10 11 12 13 14 15 16 17 18 19 20 21 22 23 24 25 2…" at bounding box center [276, 259] width 22 height 19
type input "09:00"
click at [389, 227] on input "07:36" at bounding box center [424, 234] width 152 height 19
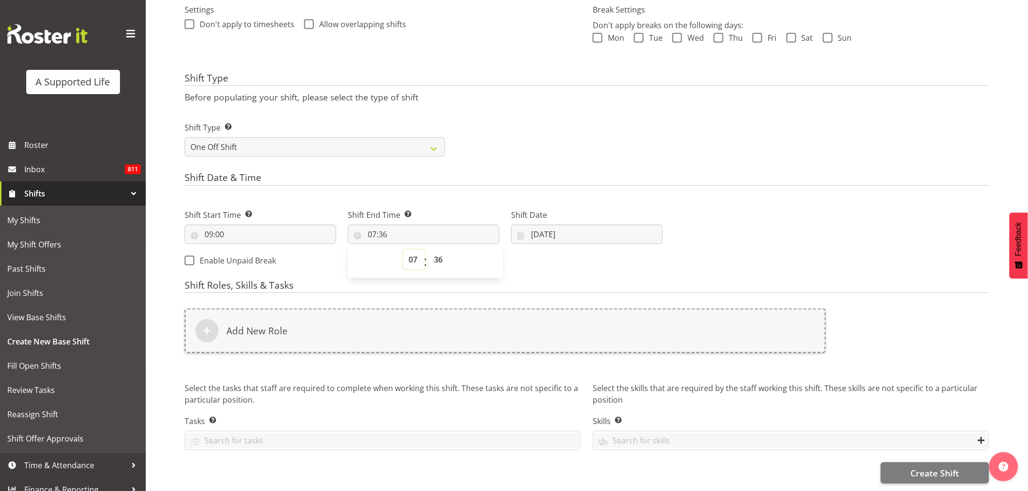
click at [416, 250] on select "00 01 02 03 04 05 06 07 08 09 10 11 12 13 14 15 16 17 18 19 20 21 22 23" at bounding box center [414, 259] width 22 height 19
select select "16"
click at [403, 250] on select "00 01 02 03 04 05 06 07 08 09 10 11 12 13 14 15 16 17 18 19 20 21 22 23" at bounding box center [414, 259] width 22 height 19
type input "16:36"
click at [433, 254] on select "00 01 02 03 04 05 06 07 08 09 10 11 12 13 14 15 16 17 18 19 20 21 22 23 24 25 2…" at bounding box center [439, 259] width 22 height 19
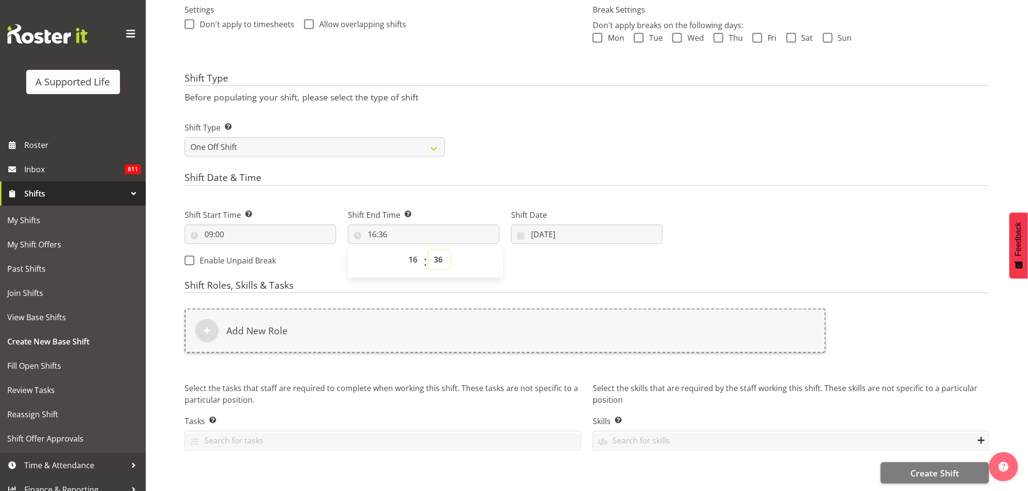
select select "1"
type input "16:01"
click at [583, 248] on div "Shift Start Time Set the time of the day you wish this shift to start 09:00 00 …" at bounding box center [424, 235] width 490 height 79
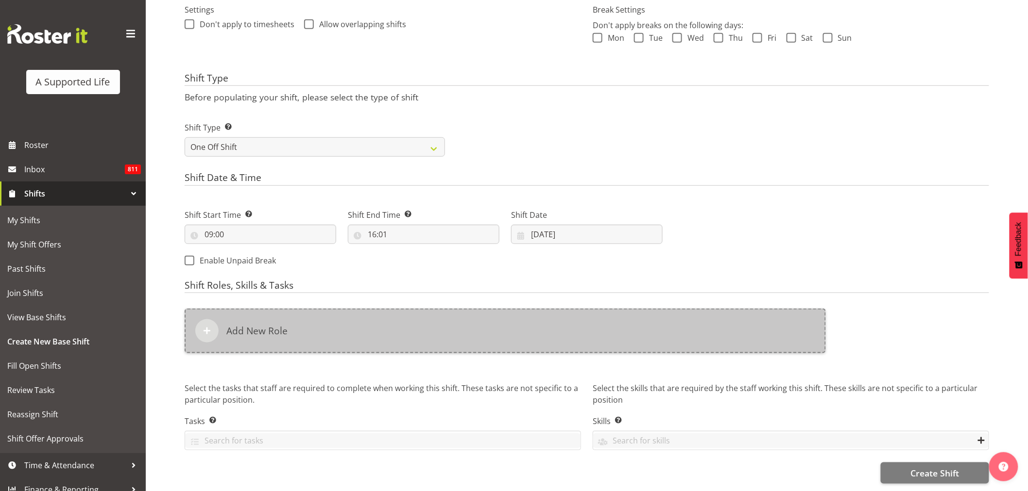
click at [247, 331] on div "Add New Role" at bounding box center [505, 331] width 641 height 45
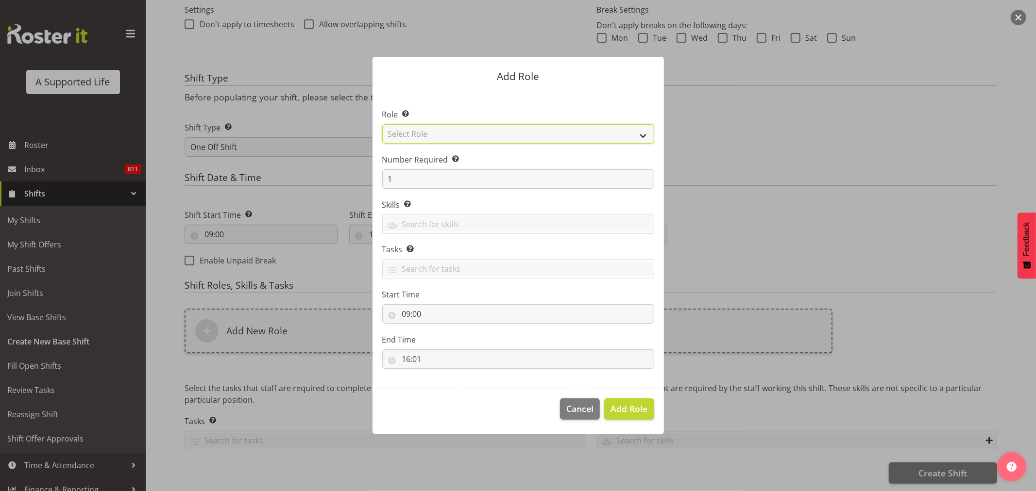
click at [566, 138] on select "Select Role Accounts and Payroll Admin Support Aspirations & Support Facilitato…" at bounding box center [518, 133] width 272 height 19
select select "519"
click at [382, 124] on select "Select Role Accounts and Payroll Admin Support Aspirations & Support Facilitato…" at bounding box center [518, 133] width 272 height 19
click at [624, 410] on span "Add Role" at bounding box center [628, 409] width 37 height 12
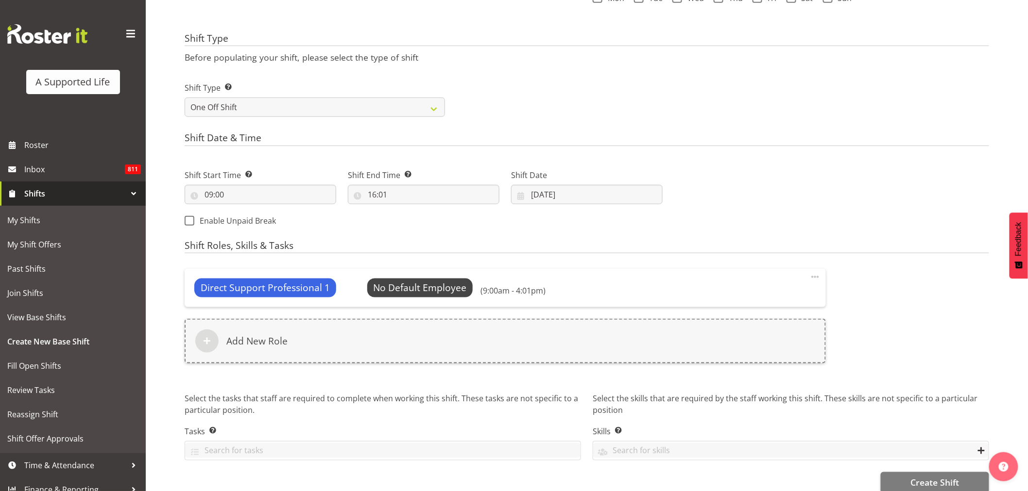
scroll to position [350, 0]
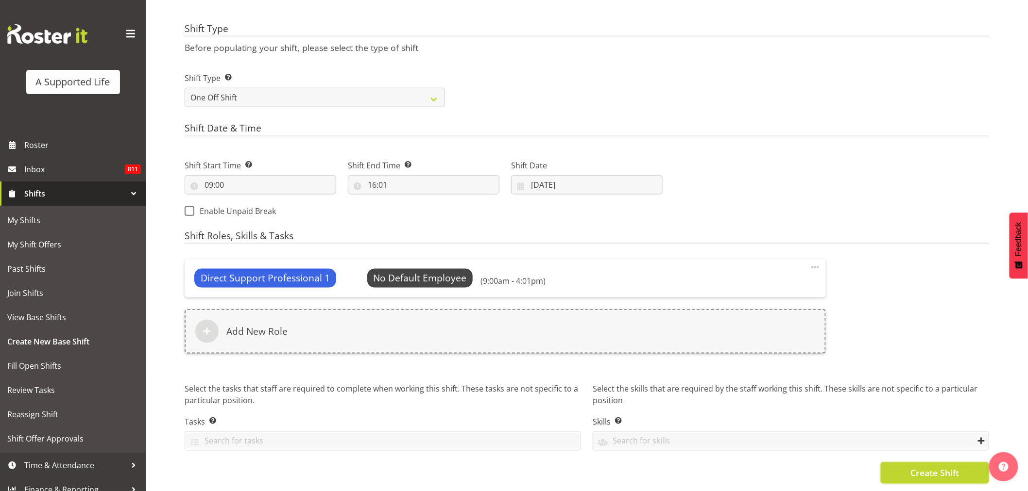
click at [940, 467] on span "Create Shift" at bounding box center [934, 473] width 49 height 13
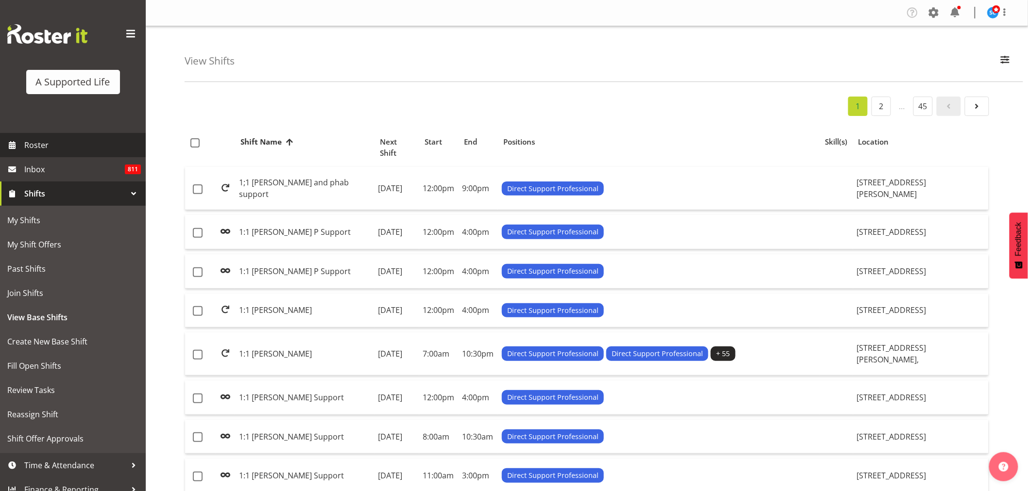
click at [47, 145] on span "Roster" at bounding box center [82, 145] width 117 height 15
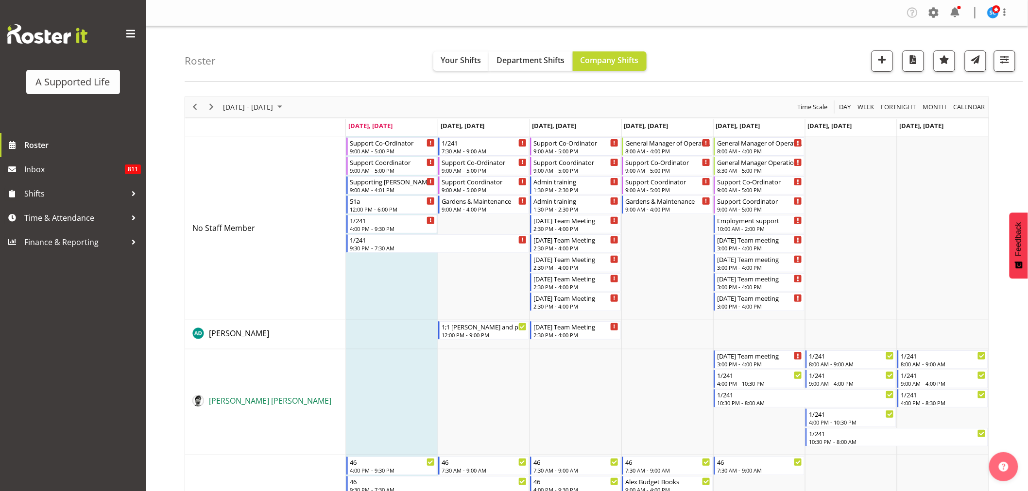
scroll to position [397, 0]
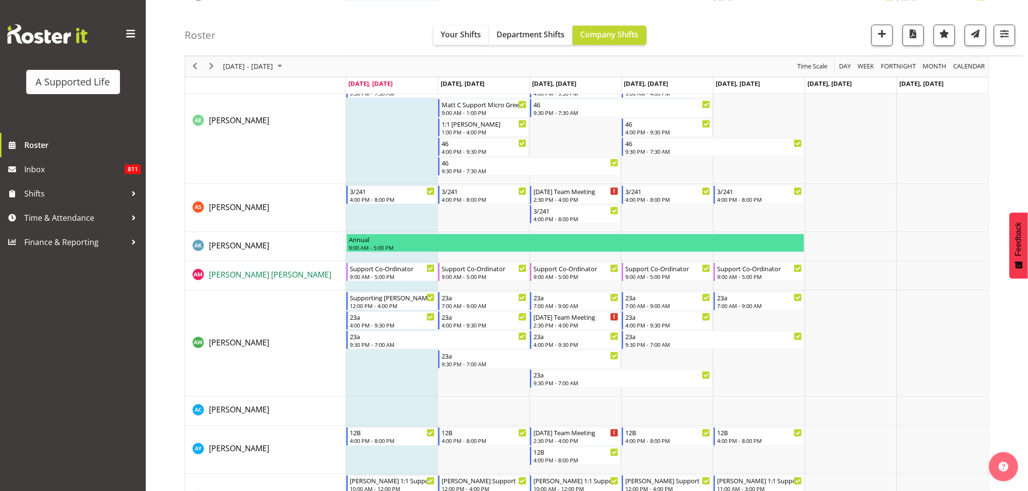
click at [232, 277] on span "[PERSON_NAME] [PERSON_NAME]" at bounding box center [270, 275] width 122 height 11
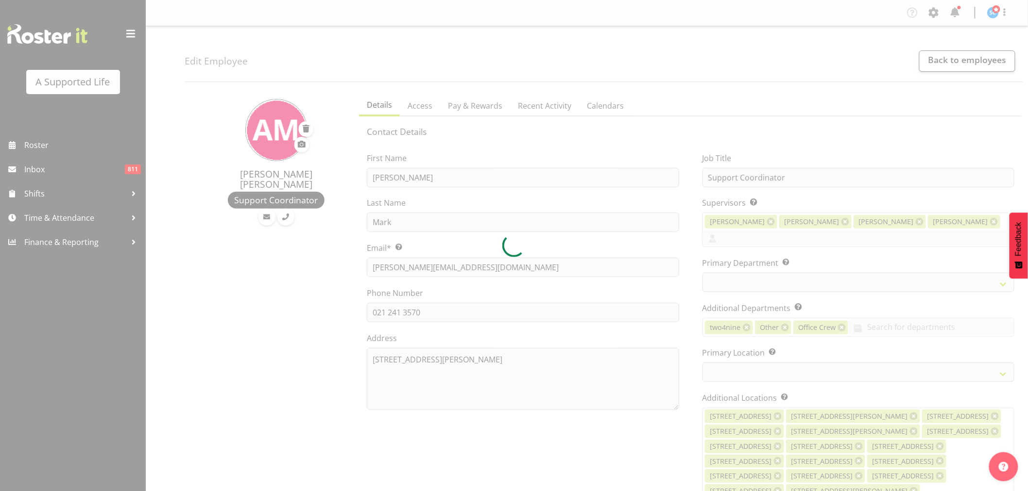
select select
select select "565"
click at [435, 314] on div at bounding box center [514, 245] width 1028 height 491
click at [424, 310] on div at bounding box center [514, 245] width 1028 height 491
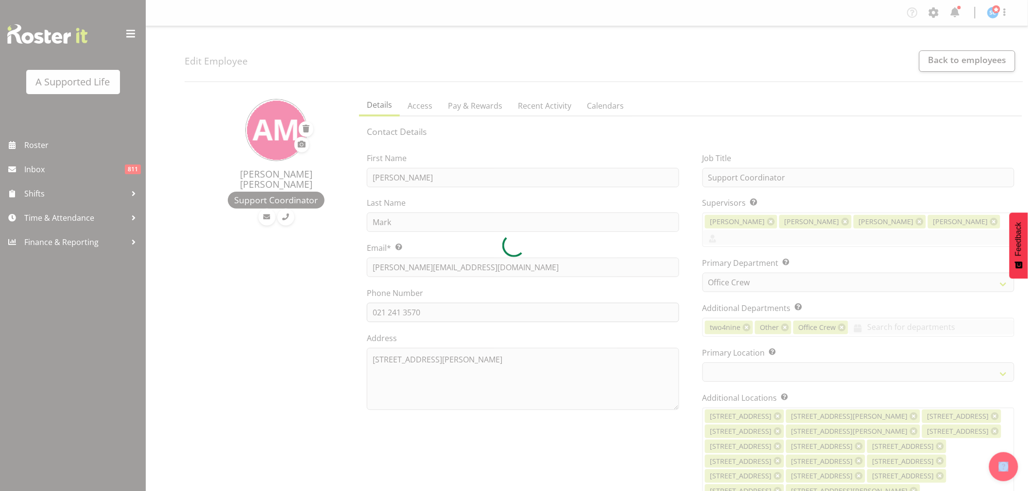
select select "490"
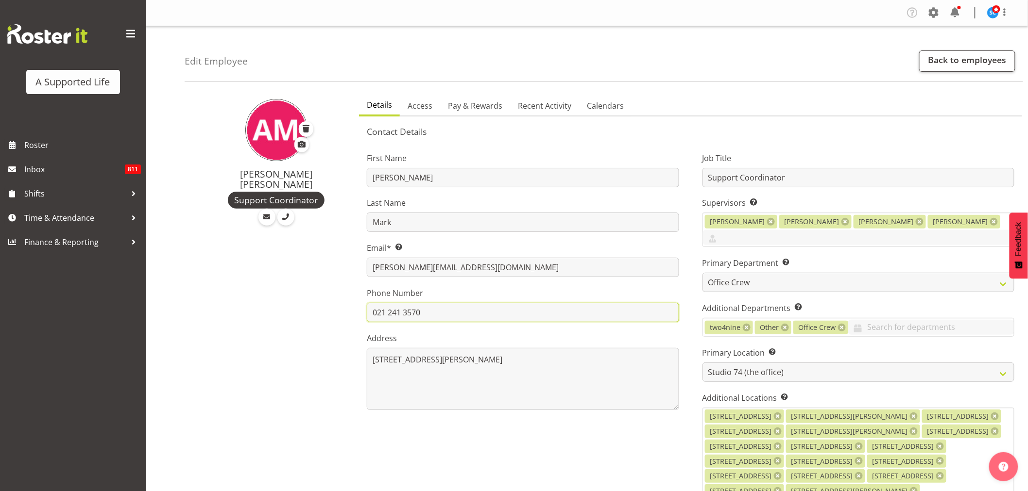
click at [427, 309] on input "021 241 3570" at bounding box center [523, 312] width 312 height 19
drag, startPoint x: 428, startPoint y: 315, endPoint x: 341, endPoint y: 304, distance: 87.6
